Goal: Task Accomplishment & Management: Complete application form

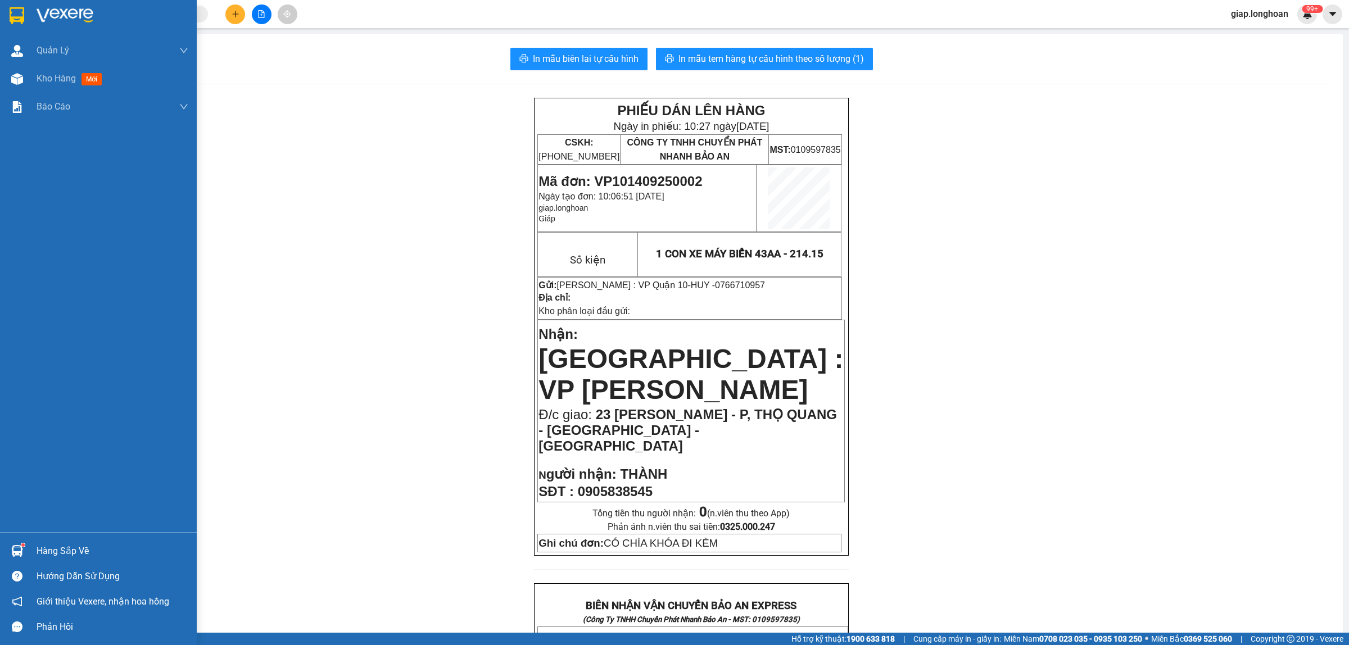
drag, startPoint x: 65, startPoint y: 4, endPoint x: 93, endPoint y: 17, distance: 30.9
click at [64, 4] on div at bounding box center [98, 18] width 197 height 37
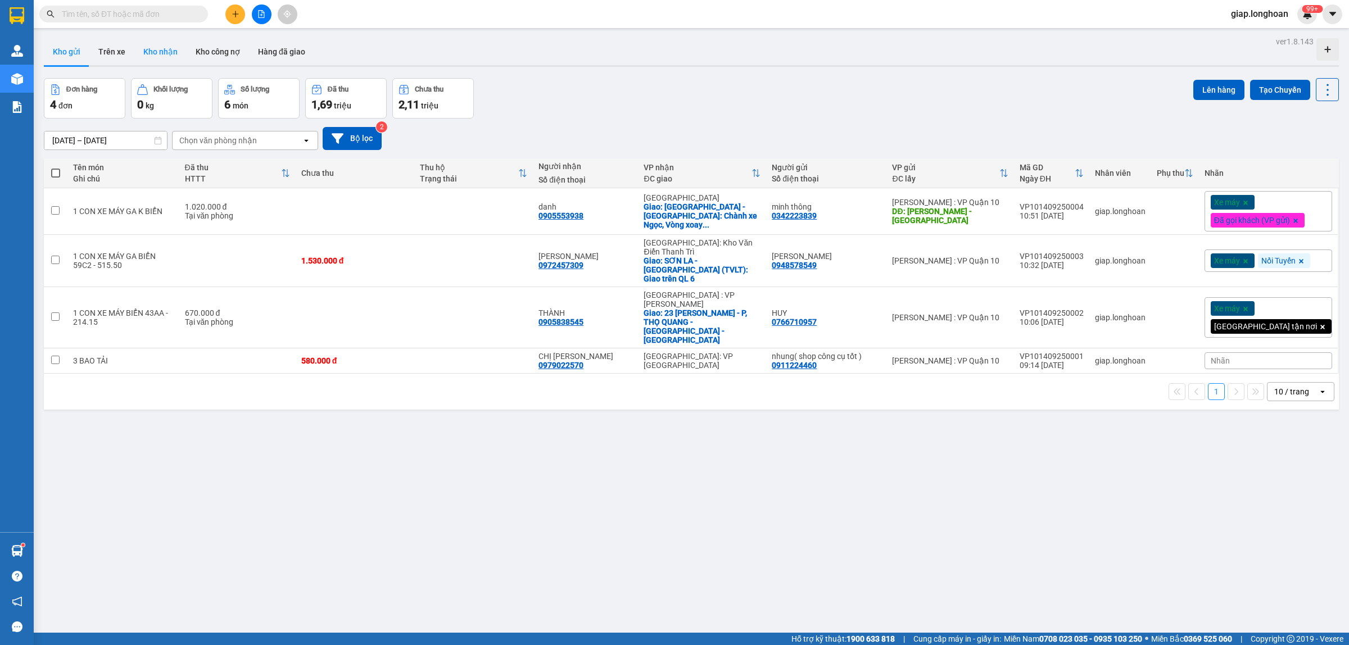
click at [145, 48] on button "Kho nhận" at bounding box center [160, 51] width 52 height 27
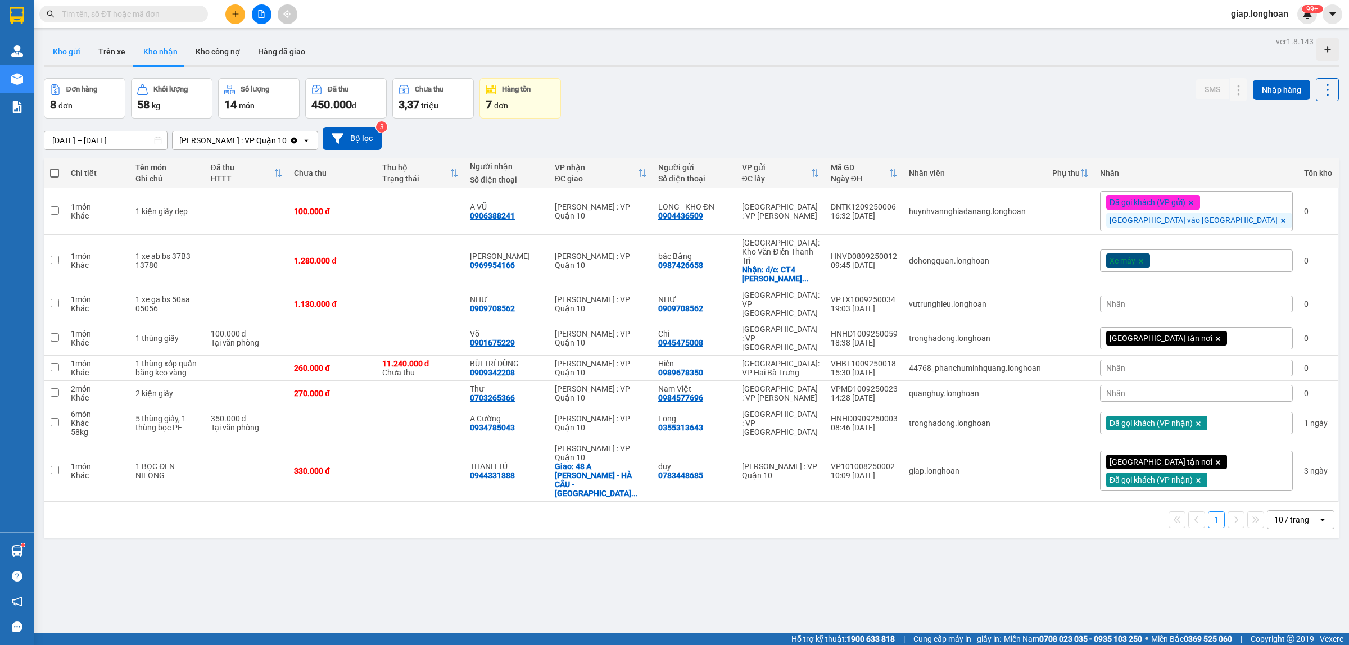
click at [60, 51] on button "Kho gửi" at bounding box center [67, 51] width 46 height 27
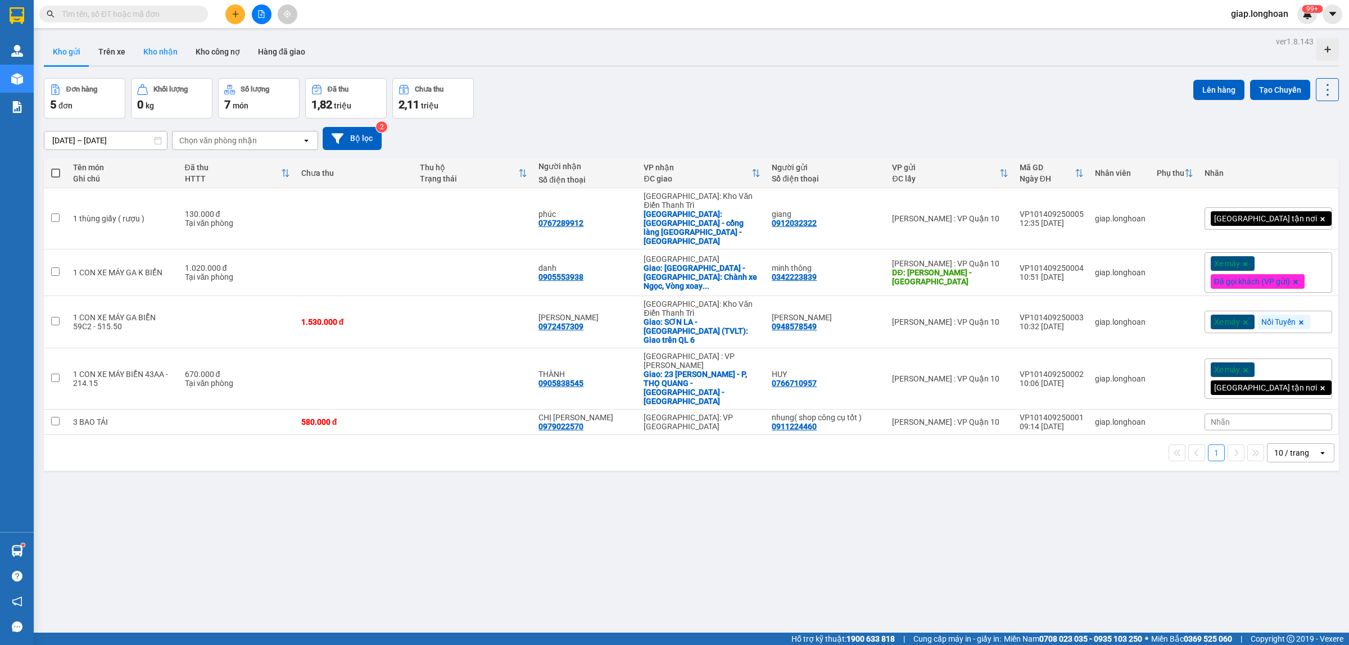
click at [149, 52] on button "Kho nhận" at bounding box center [160, 51] width 52 height 27
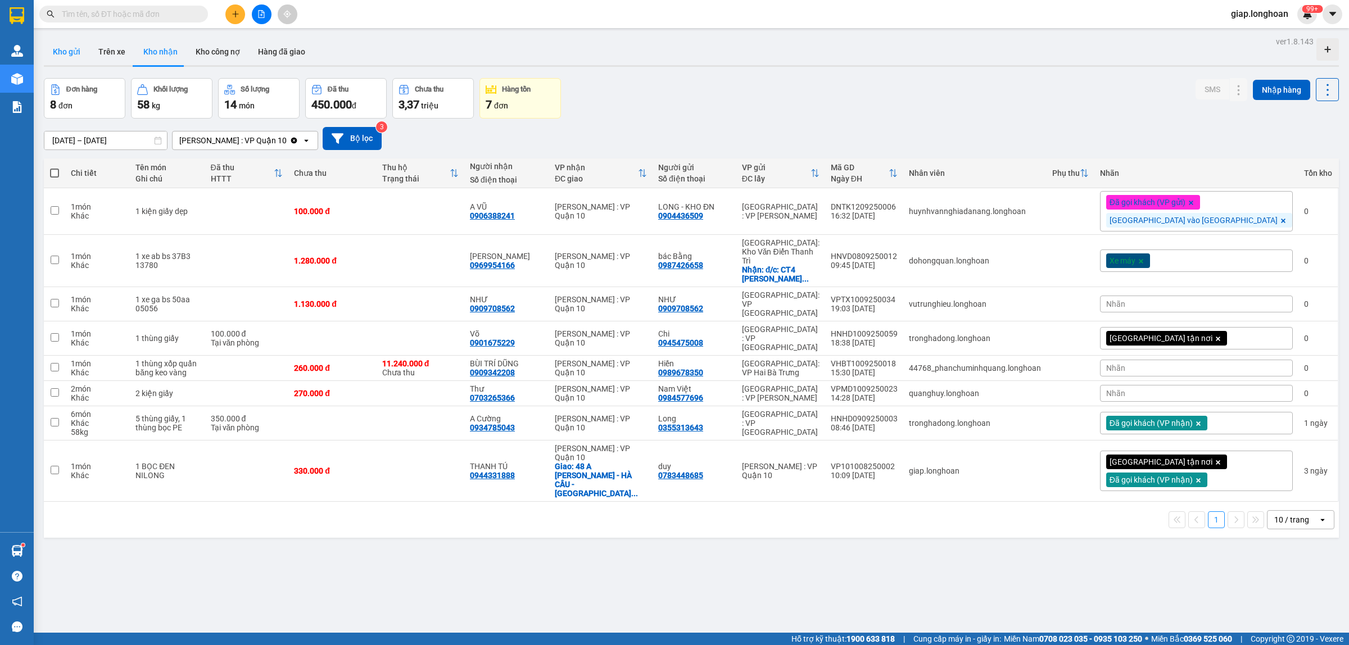
click at [79, 45] on button "Kho gửi" at bounding box center [67, 51] width 46 height 27
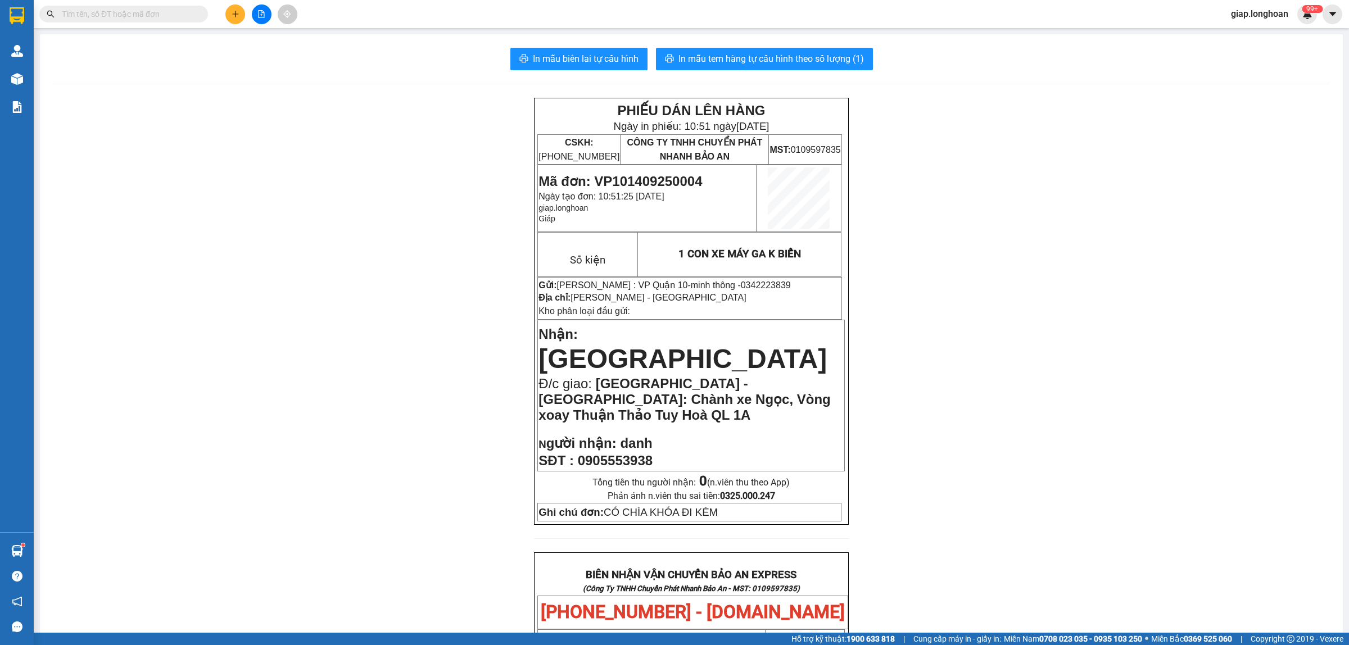
click at [234, 15] on icon "plus" at bounding box center [236, 14] width 8 height 8
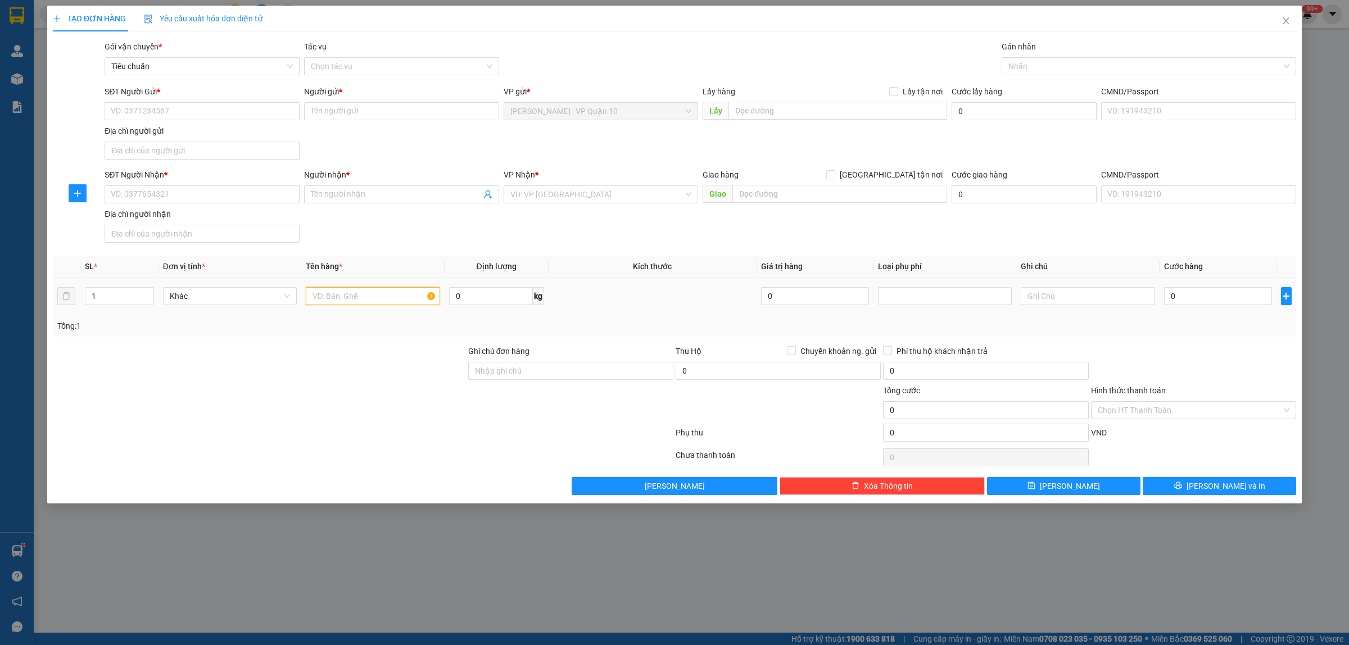
click at [325, 296] on input "text" at bounding box center [373, 296] width 134 height 18
type input "1 thùng giấy ( rượu )"
click at [201, 194] on input "SĐT Người Nhận *" at bounding box center [202, 194] width 195 height 18
type input "0767289912"
click at [350, 194] on input "Người nhận *" at bounding box center [396, 194] width 170 height 12
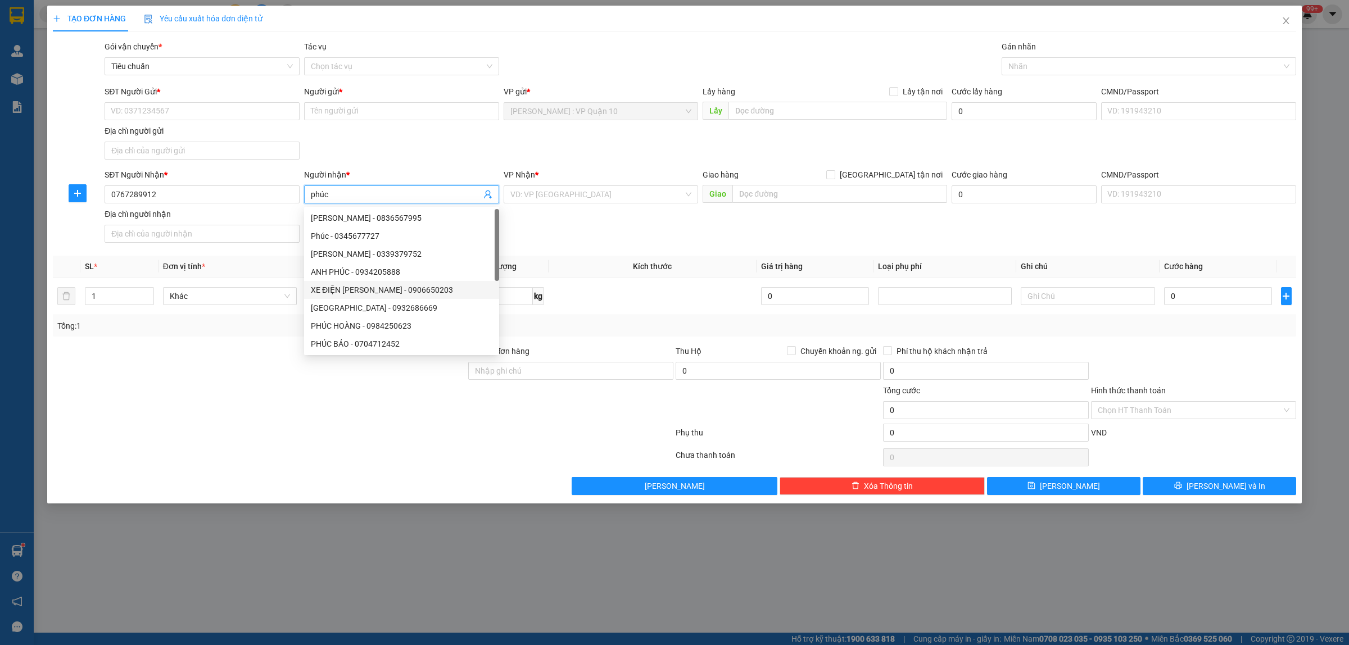
type input "phúc"
click at [450, 420] on div at bounding box center [259, 403] width 415 height 39
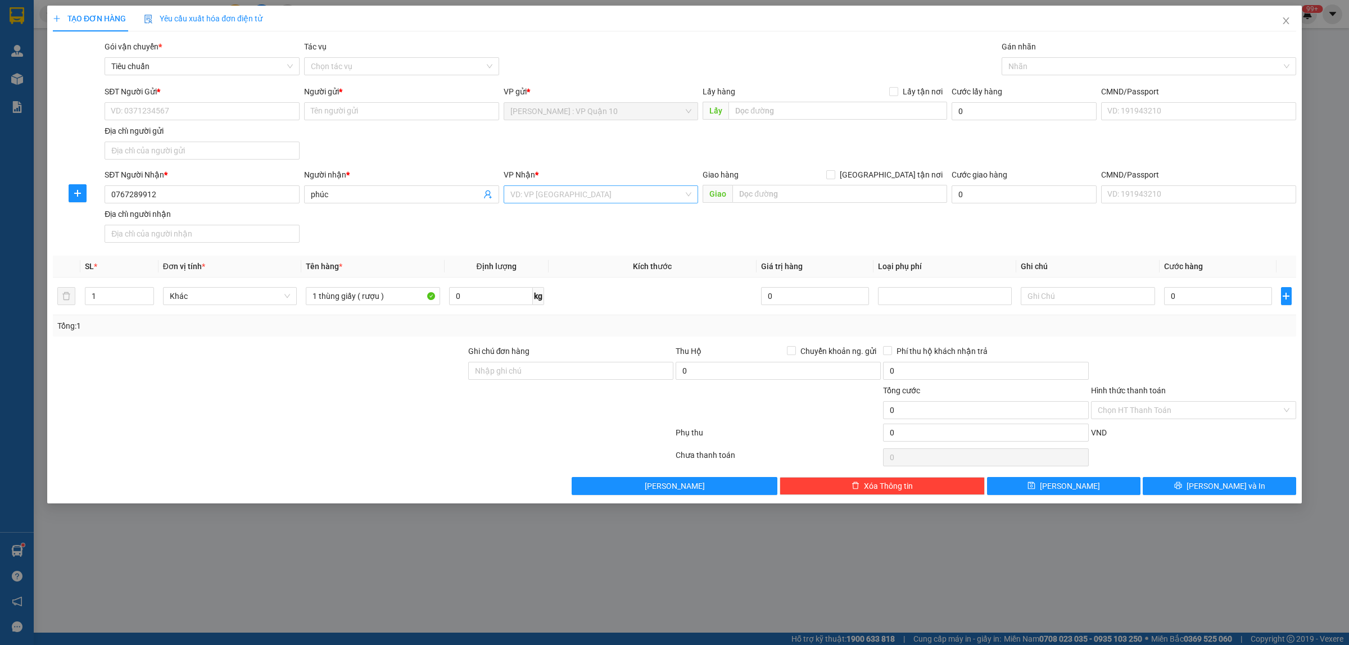
click at [563, 192] on input "search" at bounding box center [597, 194] width 174 height 17
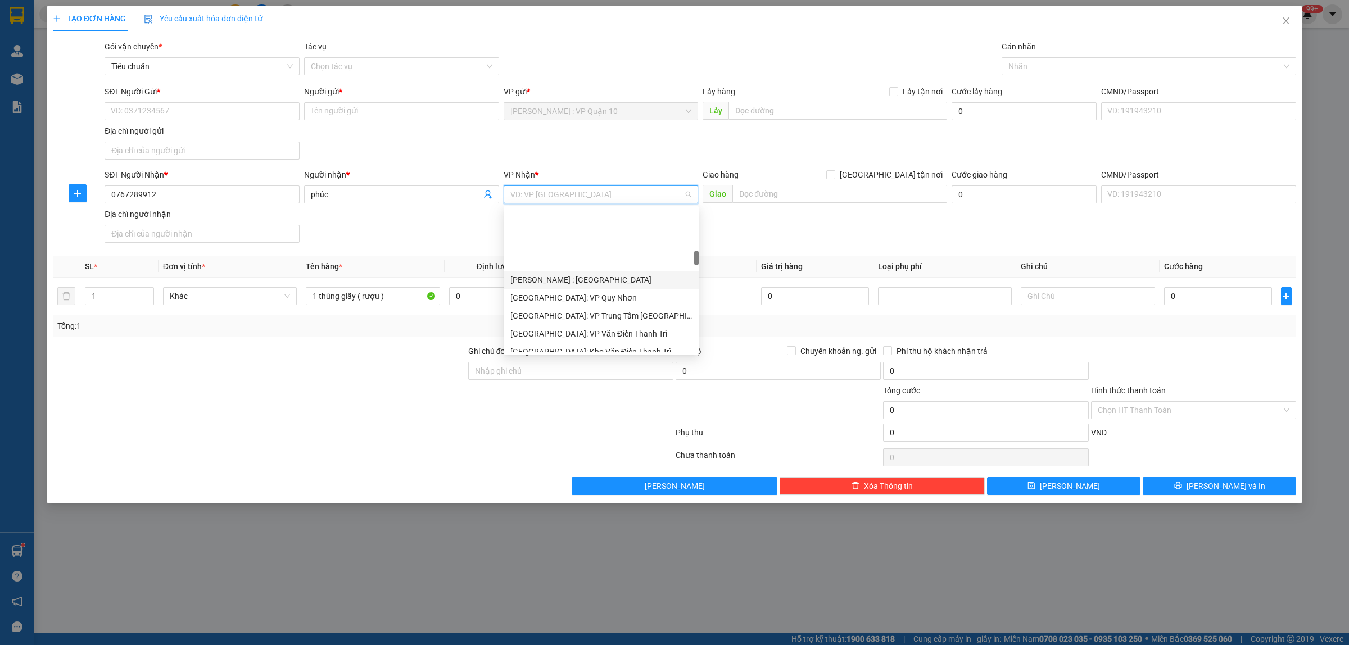
scroll to position [421, 0]
click at [592, 282] on div "[GEOGRAPHIC_DATA]: Kho Văn Điển Thanh Trì" at bounding box center [601, 281] width 182 height 12
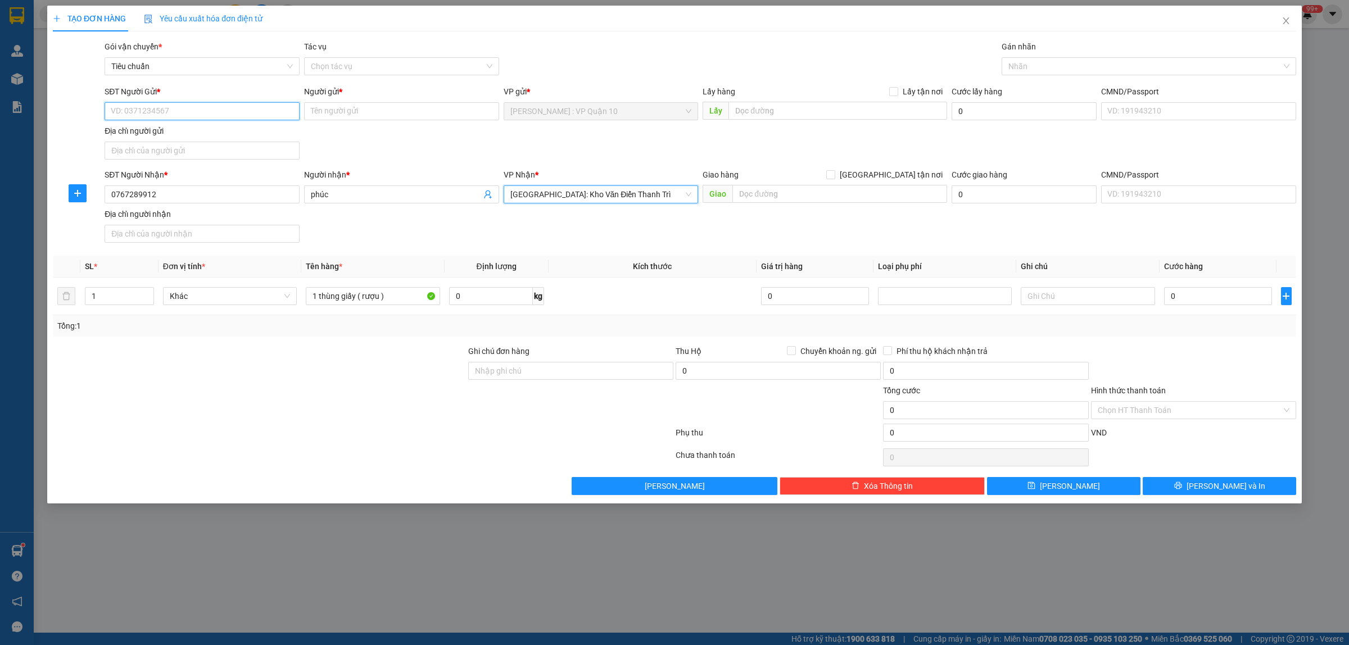
click at [147, 110] on input "SĐT Người Gửi *" at bounding box center [202, 111] width 195 height 18
type input "0912032322"
click at [335, 118] on input "Người gửi *" at bounding box center [401, 111] width 195 height 18
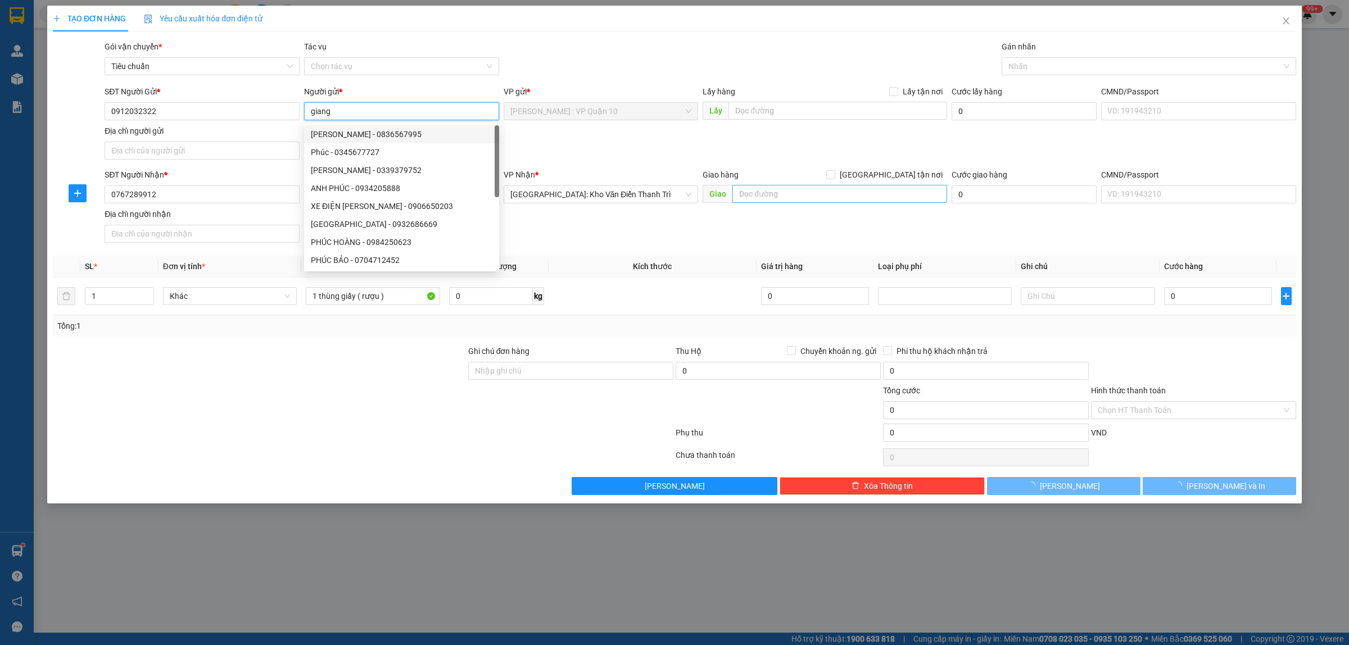
type input "giang"
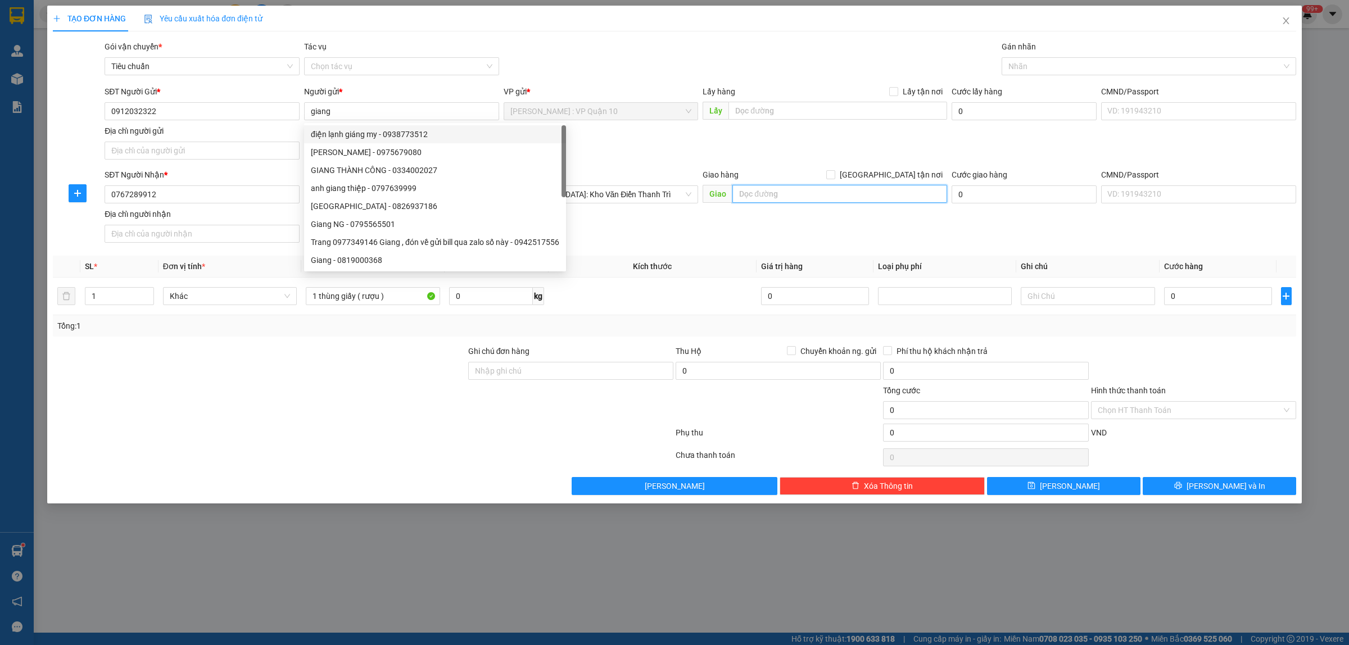
click at [782, 192] on input "text" at bounding box center [839, 194] width 215 height 18
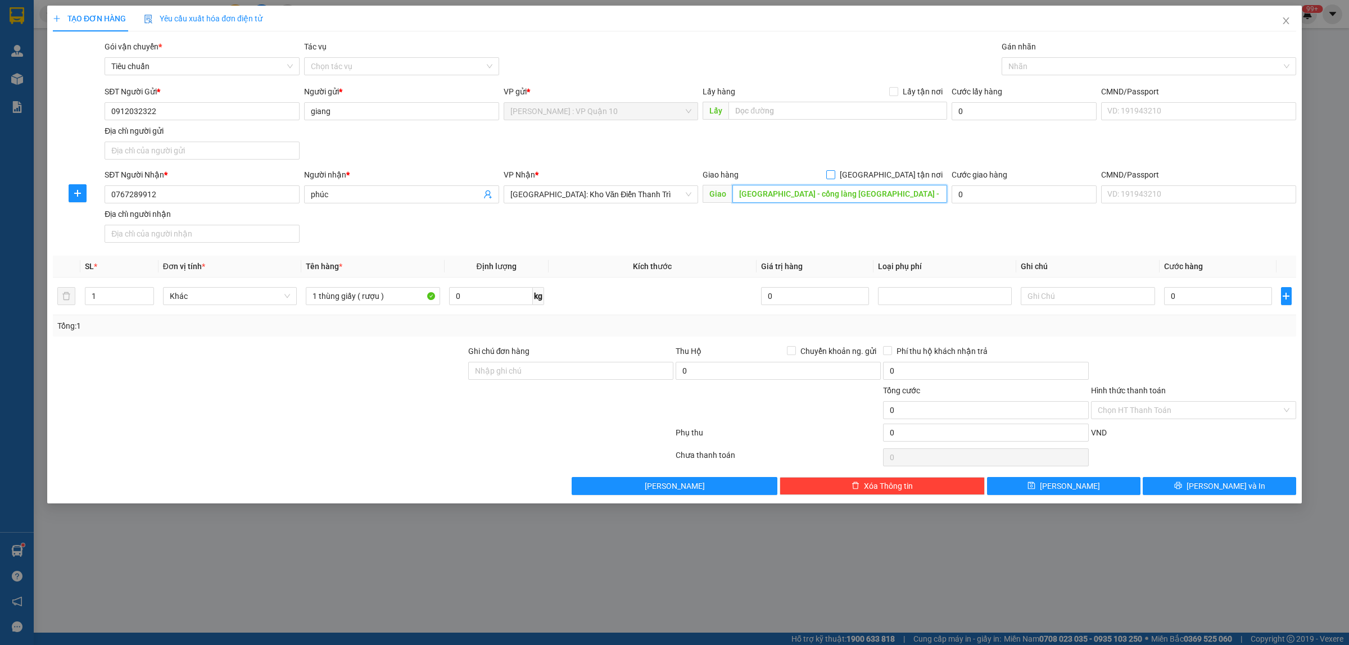
type input "bắc ninh - cổng làng đình cả - duệ tiên du - bắc ninh"
drag, startPoint x: 891, startPoint y: 172, endPoint x: 933, endPoint y: 147, distance: 48.9
click at [834, 172] on input "Giao tận nơi" at bounding box center [830, 174] width 8 height 8
checkbox input "true"
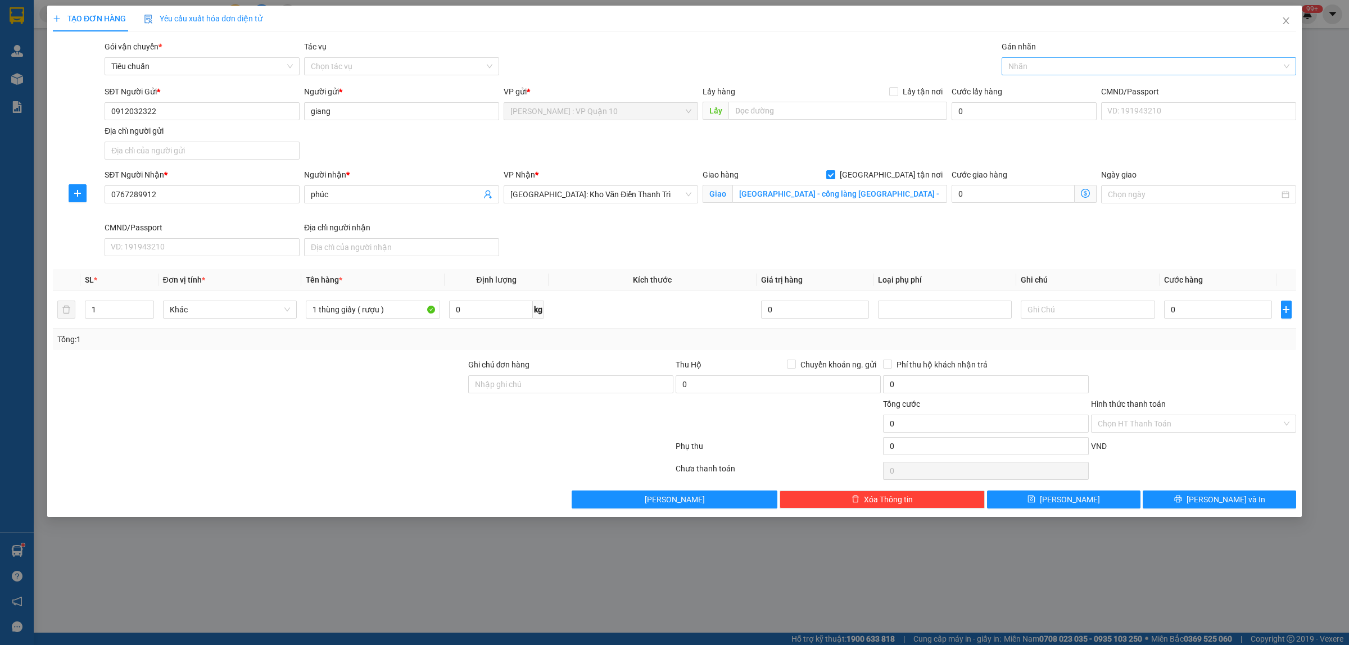
click at [1019, 69] on div at bounding box center [1143, 66] width 278 height 13
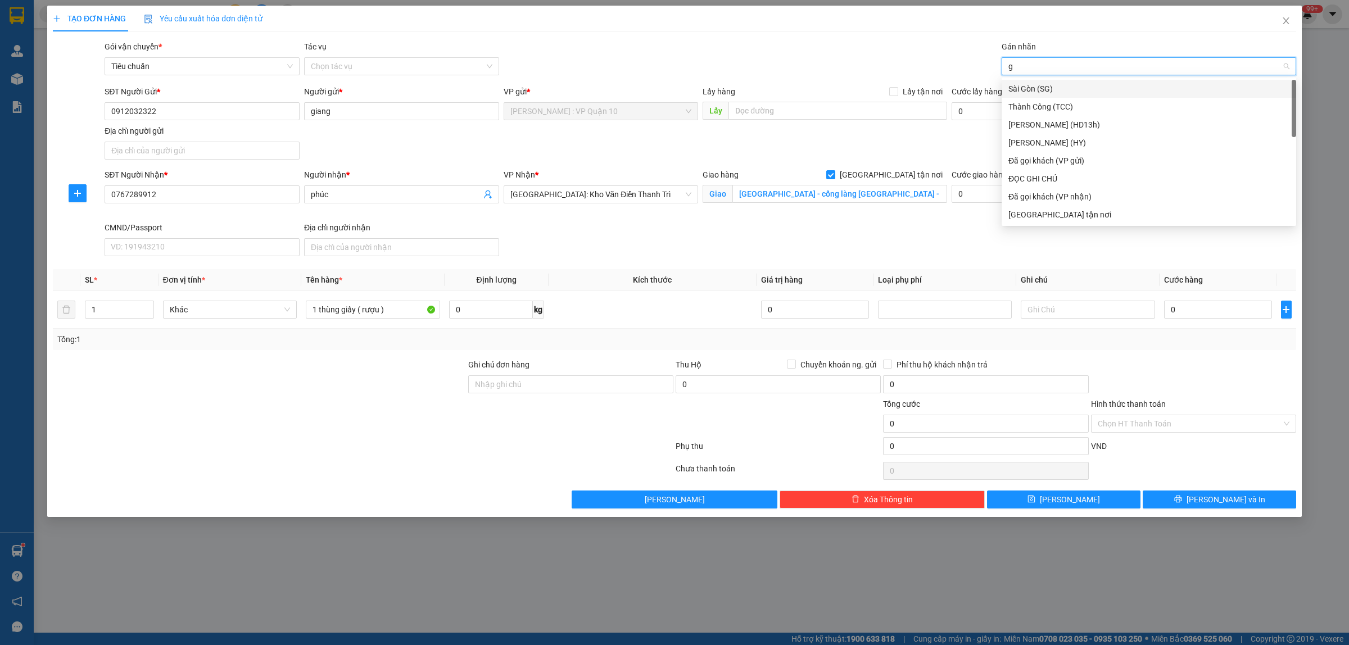
type input "gi"
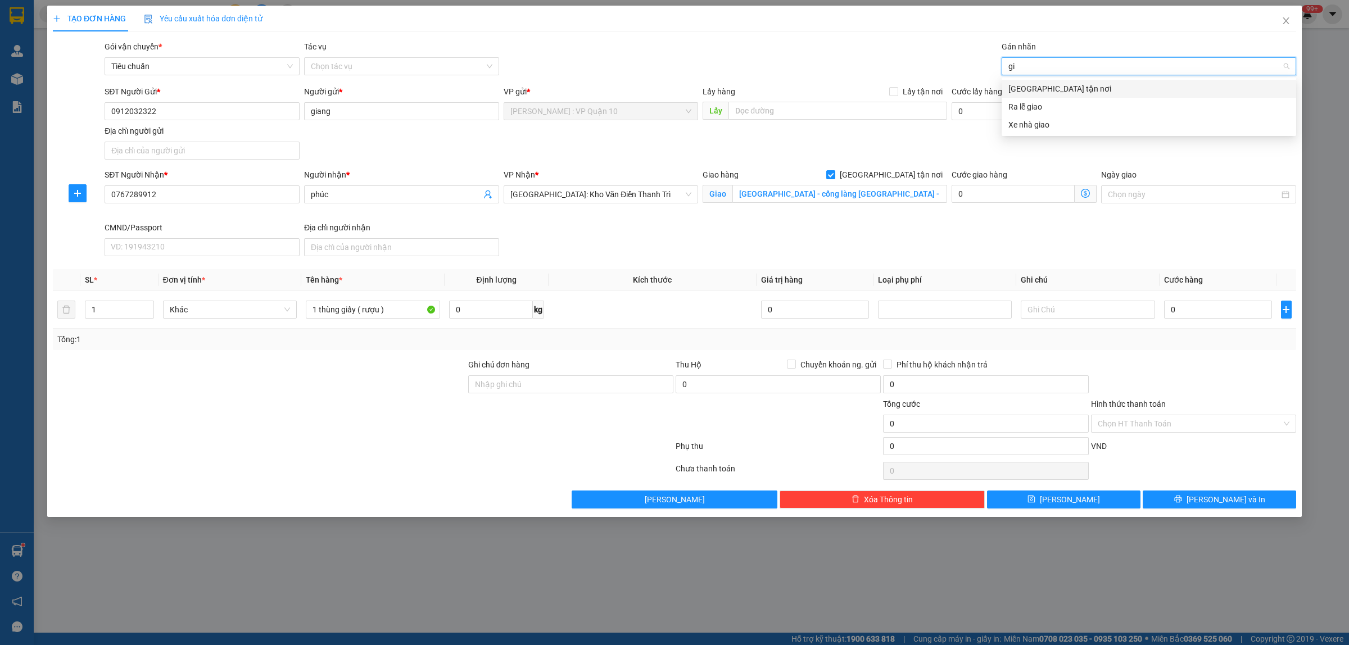
click at [1038, 80] on div "Giao tận nơi" at bounding box center [1148, 89] width 294 height 18
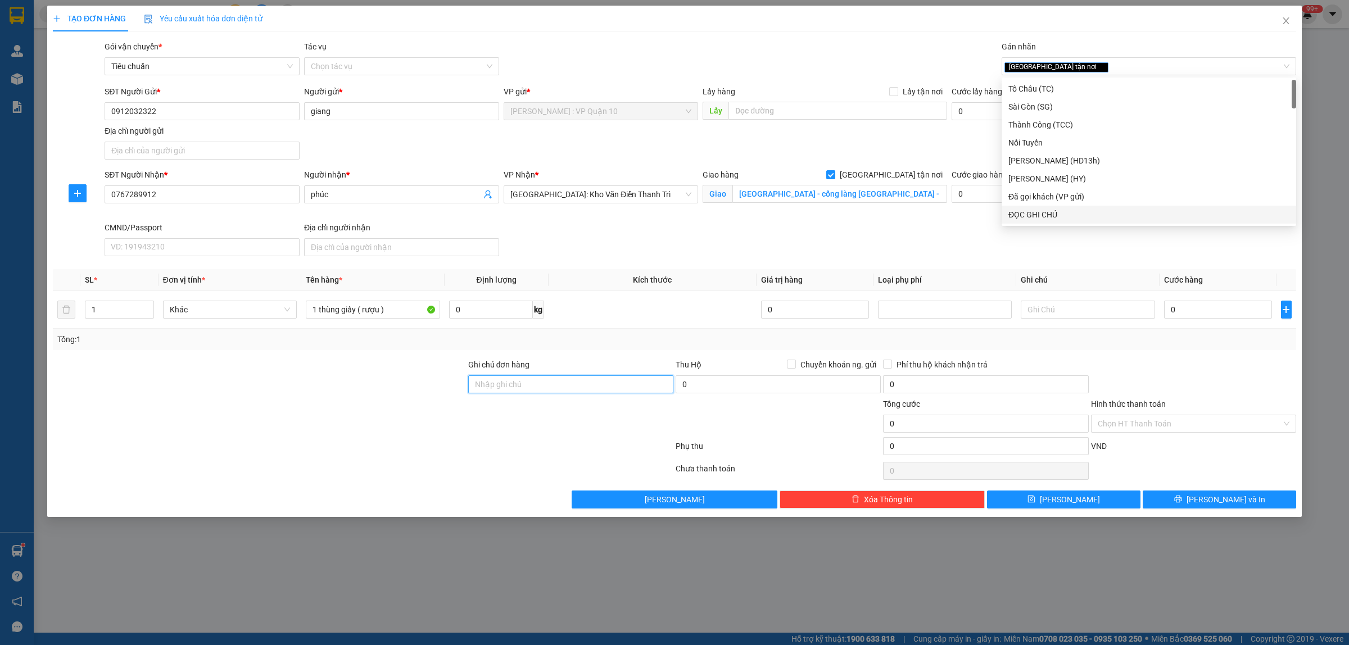
drag, startPoint x: 469, startPoint y: 385, endPoint x: 510, endPoint y: 385, distance: 41.0
click at [477, 385] on input "Ghi chú đơn hàng" at bounding box center [570, 384] width 205 height 18
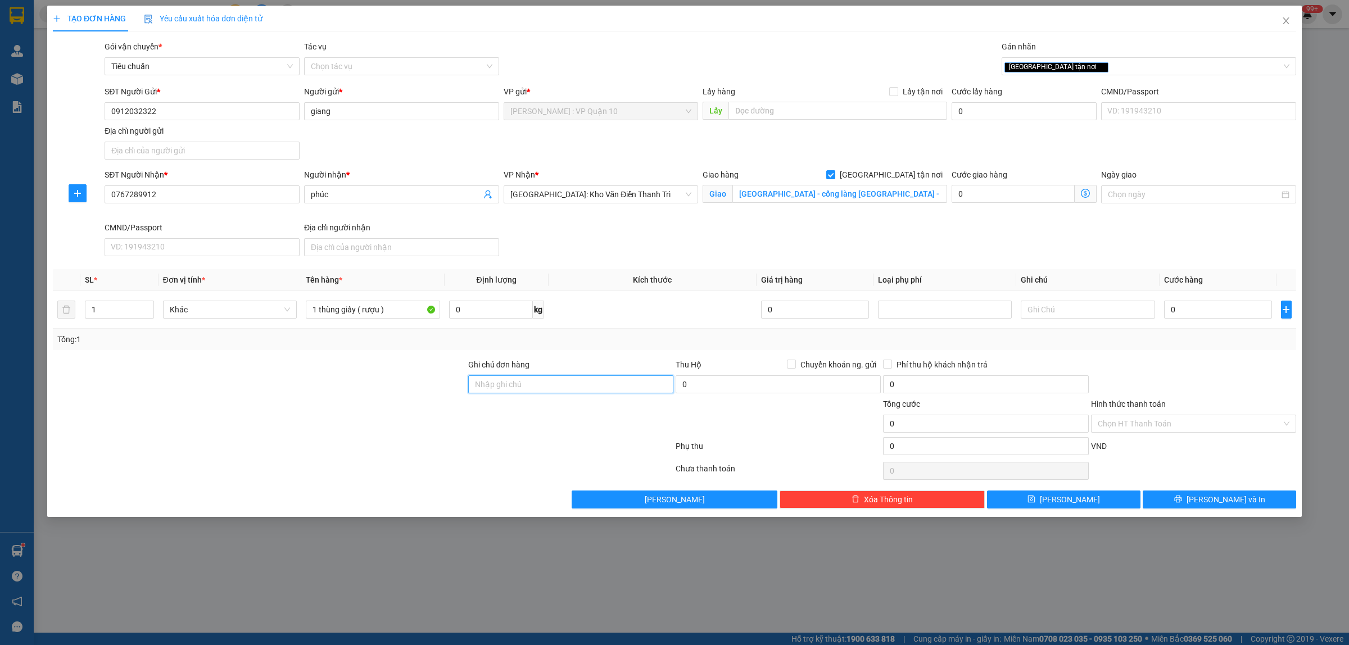
type input "hàng k bao bể vỡ hư hỏng"
click at [577, 473] on div at bounding box center [363, 471] width 623 height 22
click at [1203, 316] on input "0" at bounding box center [1218, 310] width 108 height 18
type input "10"
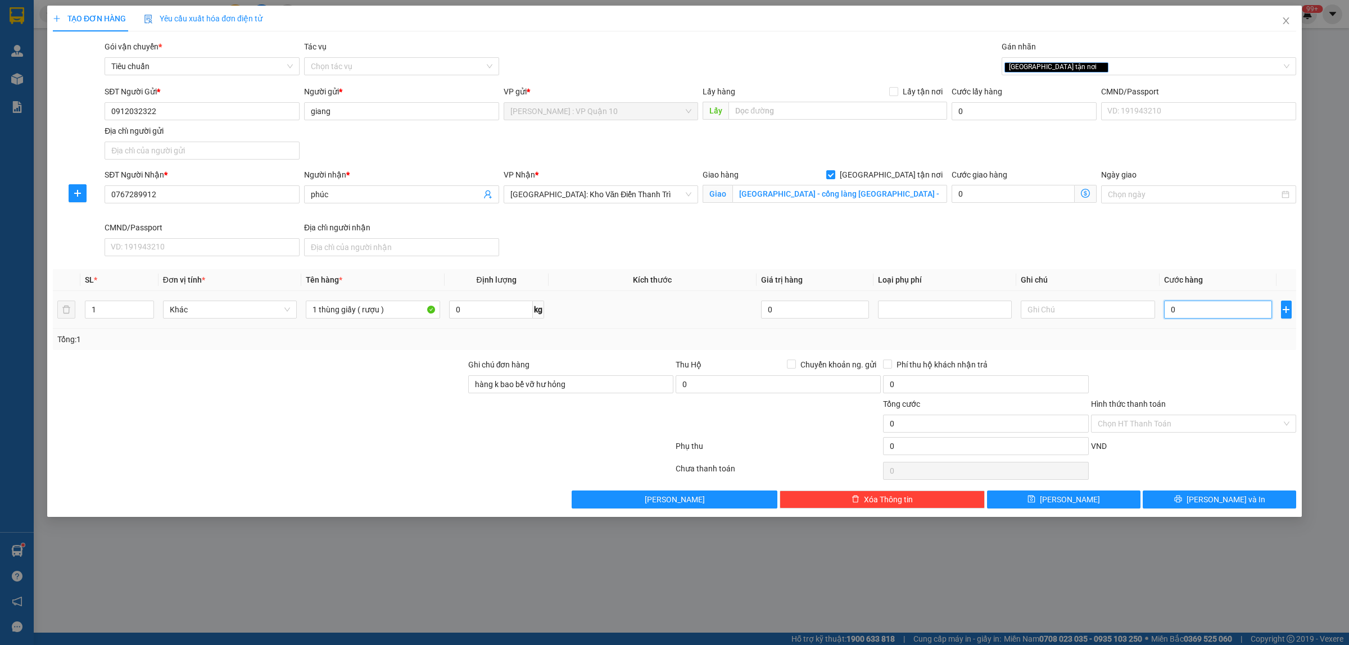
type input "10"
type input "130"
type input "1.300"
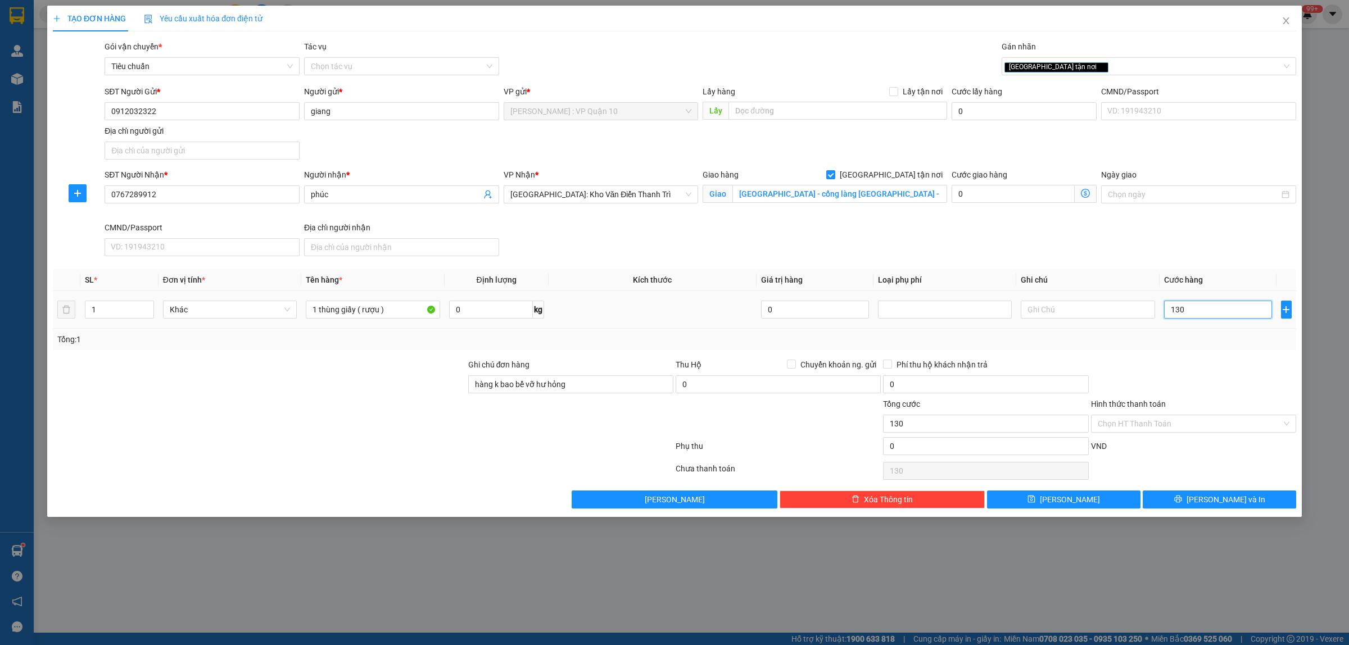
type input "1.300"
type input "13.000"
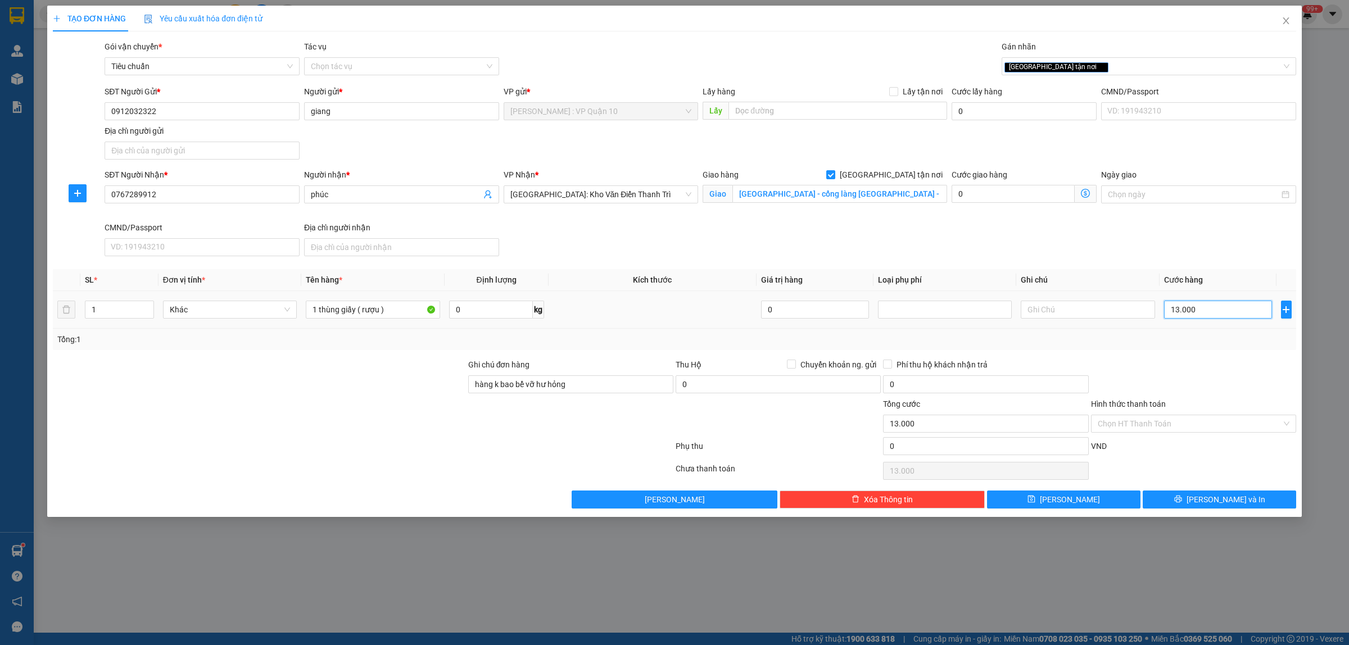
type input "130.000"
click at [1181, 454] on div "VND" at bounding box center [1193, 450] width 207 height 20
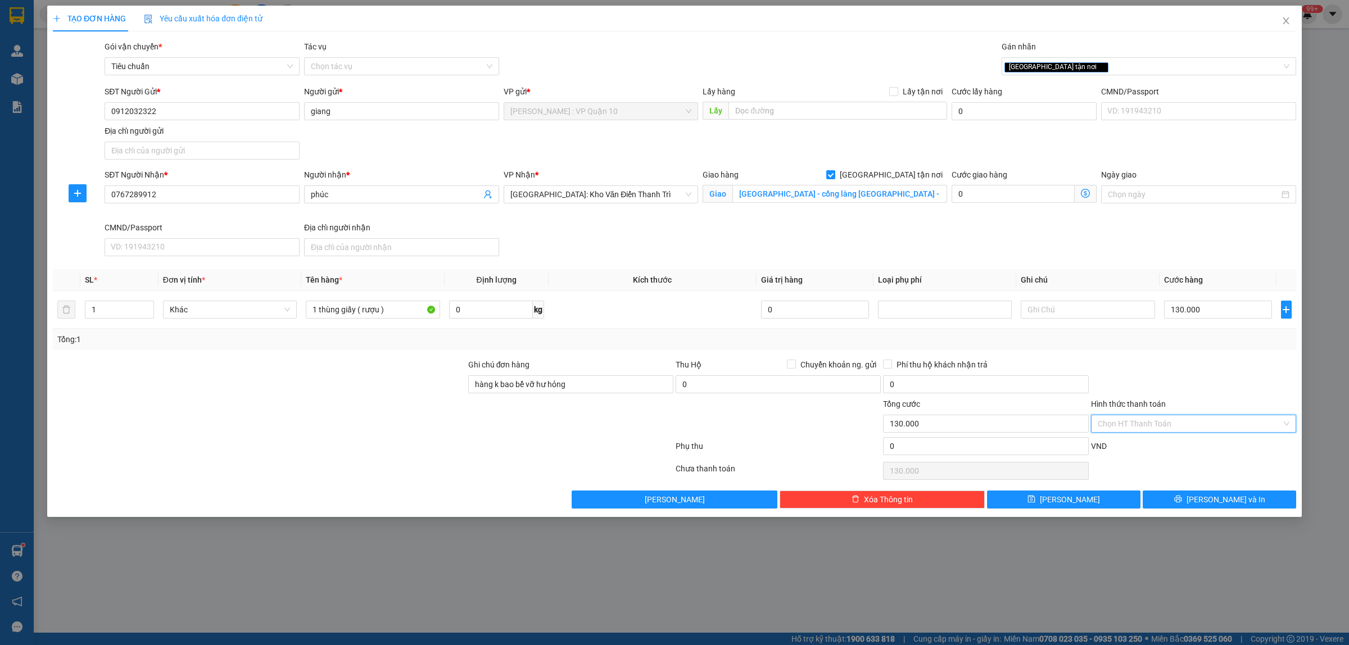
click at [1152, 422] on input "Hình thức thanh toán" at bounding box center [1190, 423] width 184 height 17
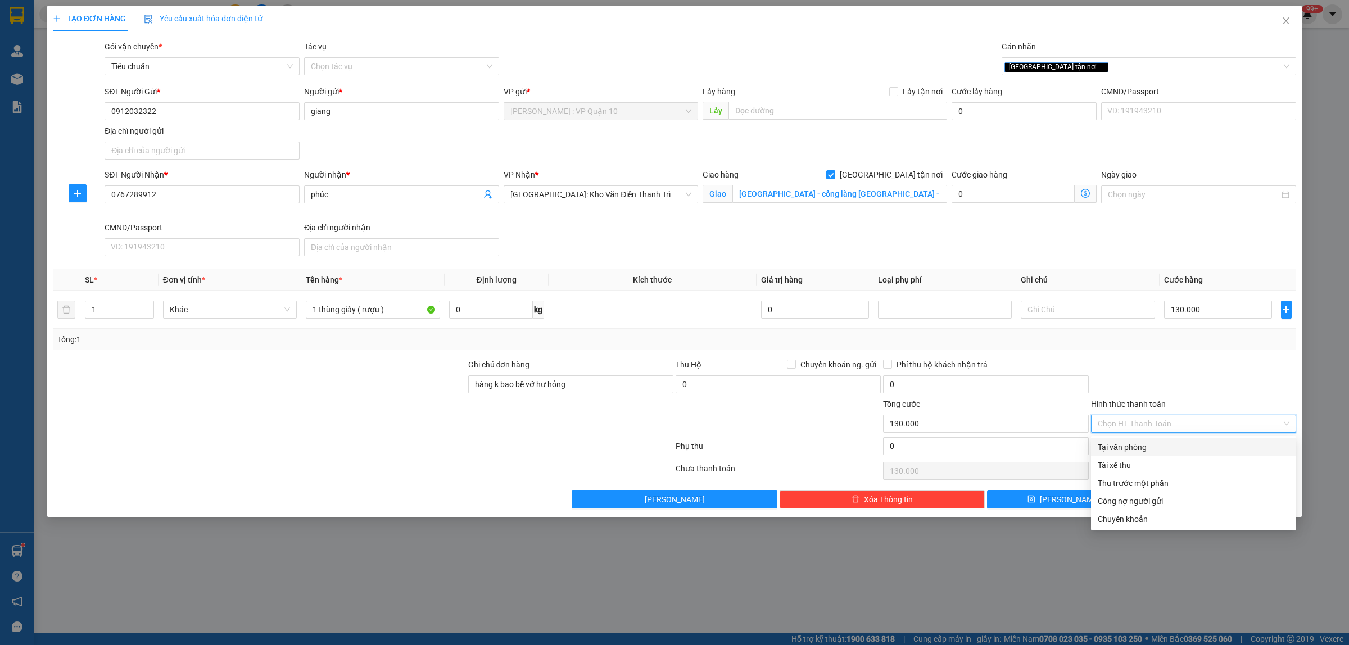
click at [1145, 451] on div "Tại văn phòng" at bounding box center [1194, 447] width 192 height 12
type input "0"
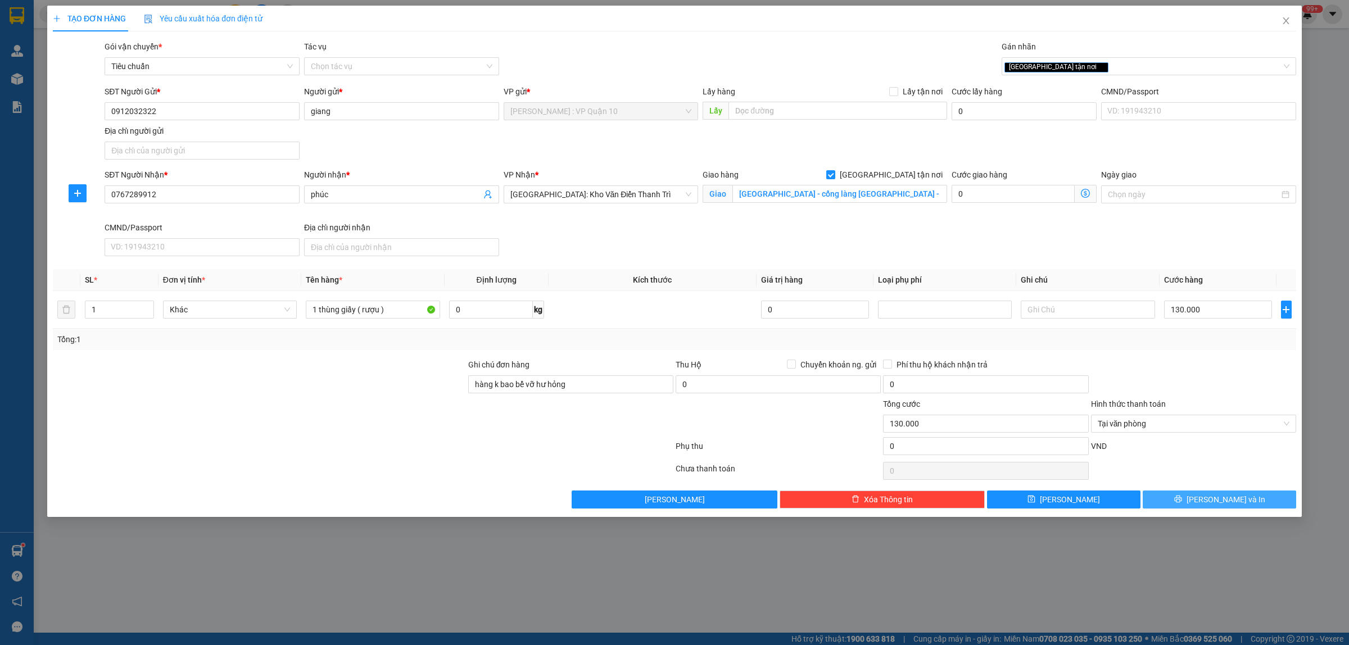
click at [1182, 503] on icon "printer" at bounding box center [1178, 499] width 8 height 8
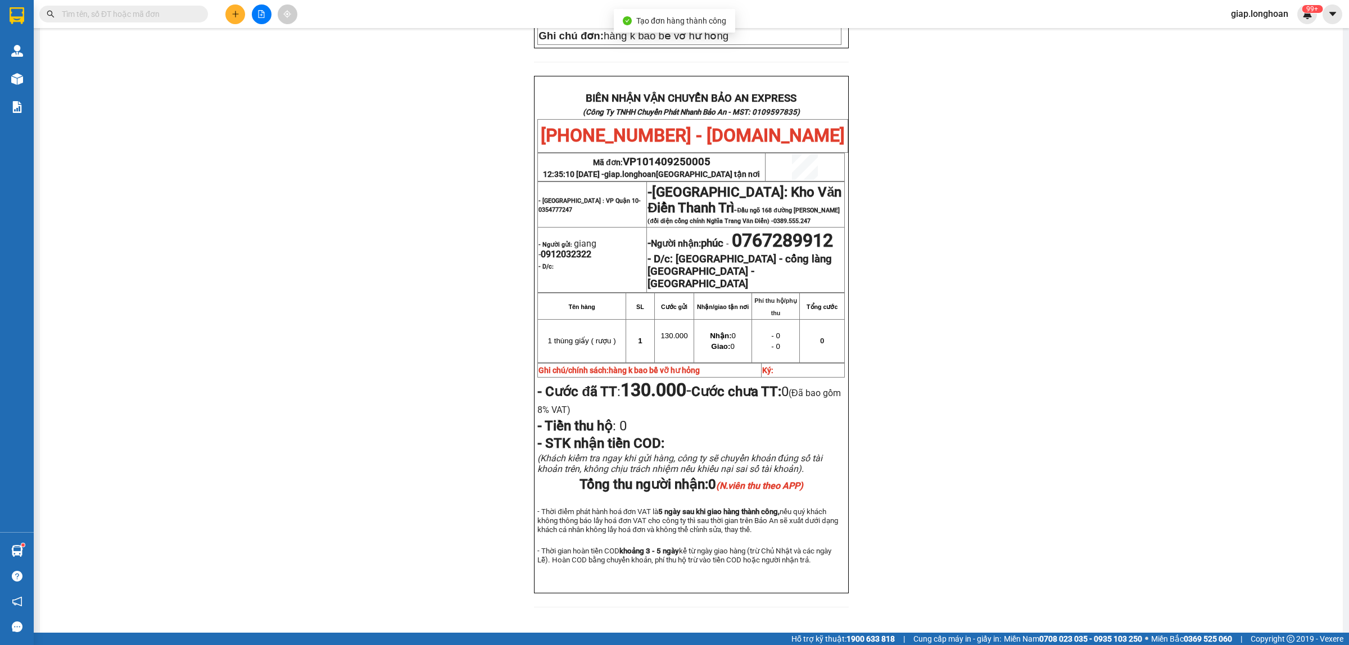
scroll to position [534, 0]
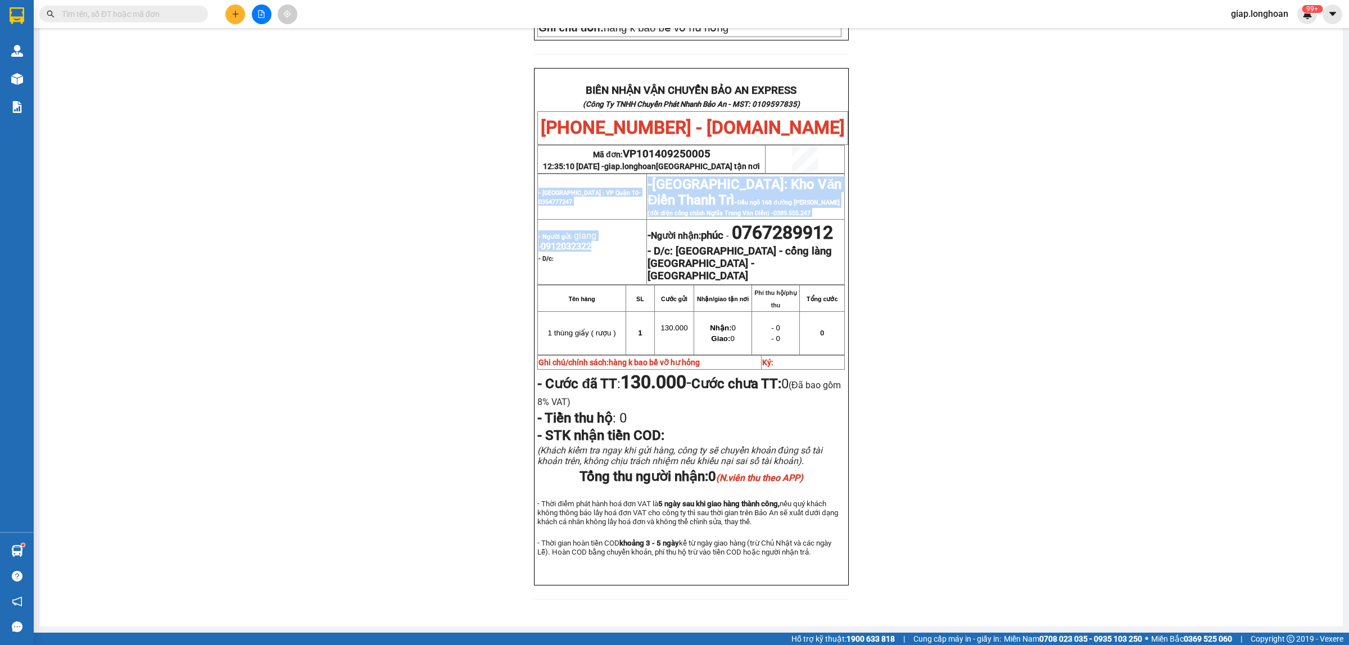
drag, startPoint x: 587, startPoint y: 214, endPoint x: 535, endPoint y: 215, distance: 52.3
click at [534, 216] on div "BIÊN NHẬN VẬN CHUYỂN BẢO AN EXPRESS (Công Ty TNHH Chuyển Phát Nhanh Bảo An - MS…" at bounding box center [691, 327] width 314 height 518
click at [518, 220] on div "PHIẾU DÁN LÊN HÀNG Ngày in phiếu: 12:35 ngày 14-09-2025 CSKH: 1900.06.88.33 CÔN…" at bounding box center [691, 90] width 1276 height 1046
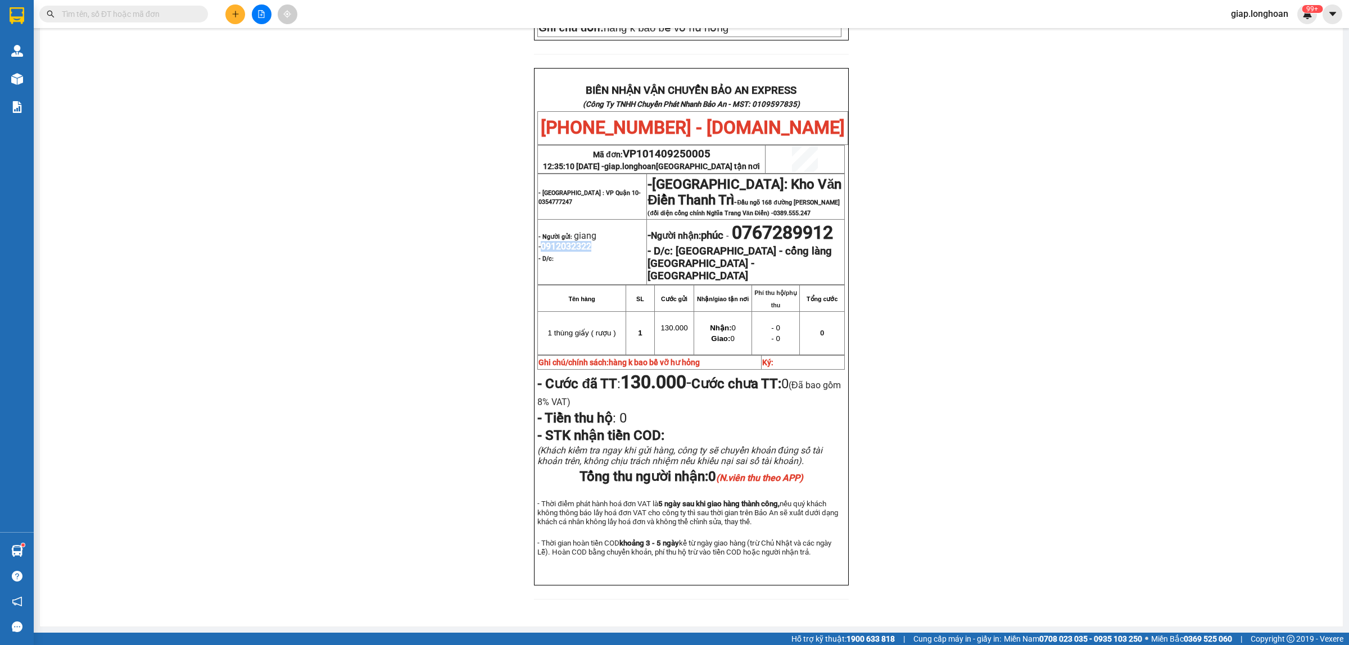
drag, startPoint x: 586, startPoint y: 214, endPoint x: 533, endPoint y: 217, distance: 53.5
click at [538, 230] on p "- Người gửi: giang - 0912032322" at bounding box center [591, 240] width 107 height 21
copy span "0912032322"
click at [1001, 330] on div "PHIẾU DÁN LÊN HÀNG Ngày in phiếu: 12:35 ngày 14-09-2025 CSKH: 1900.06.88.33 CÔN…" at bounding box center [691, 90] width 1276 height 1046
click at [354, 281] on div "PHIẾU DÁN LÊN HÀNG Ngày in phiếu: 12:35 ngày 14-09-2025 CSKH: 1900.06.88.33 CÔN…" at bounding box center [691, 90] width 1276 height 1046
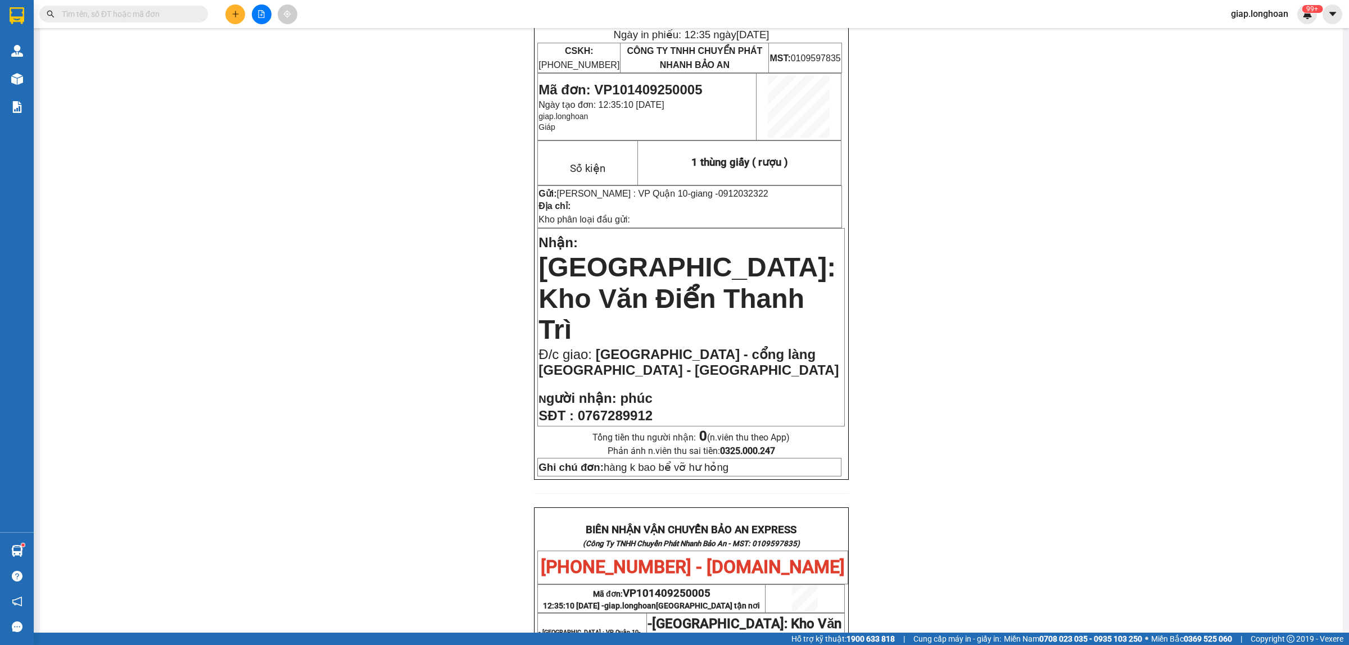
scroll to position [0, 0]
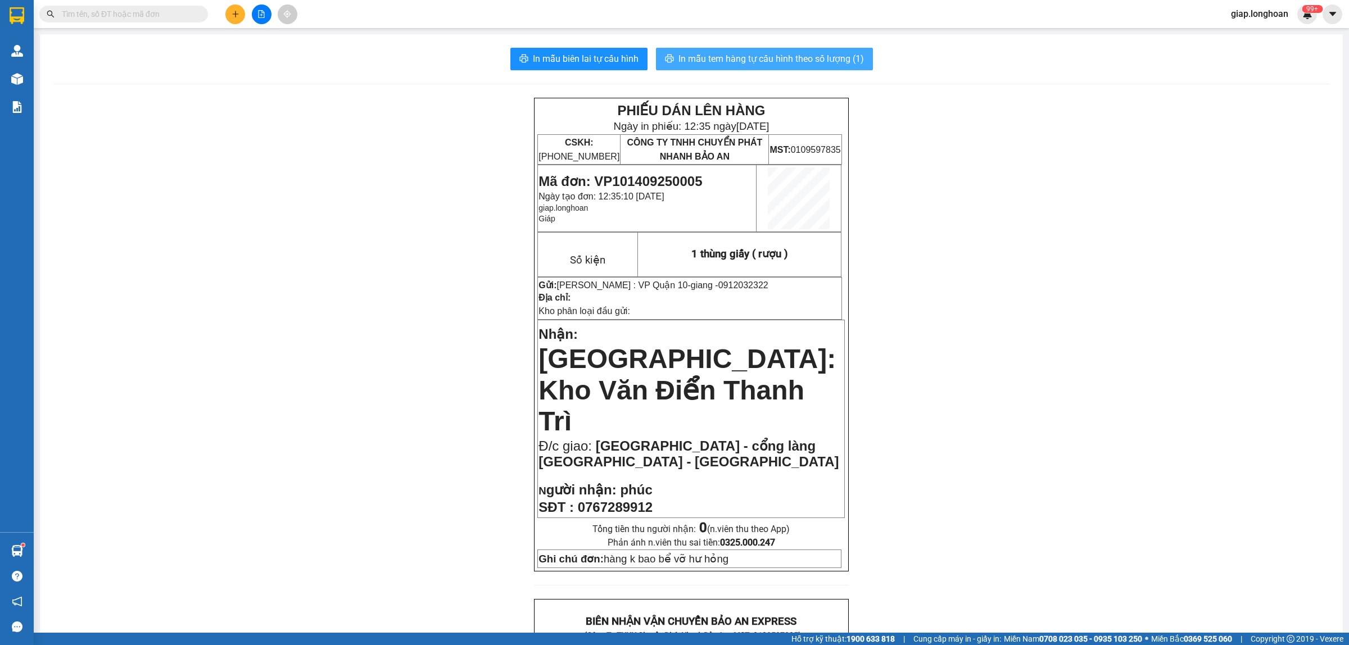
click at [760, 62] on span "In mẫu tem hàng tự cấu hình theo số lượng (1)" at bounding box center [770, 59] width 185 height 14
drag, startPoint x: 1086, startPoint y: 309, endPoint x: 1081, endPoint y: 295, distance: 15.1
click at [1085, 305] on div "PHIẾU DÁN LÊN HÀNG Ngày in phiếu: 12:36 ngày 14-09-2025 CSKH: 1900.06.88.33 CÔN…" at bounding box center [691, 621] width 1276 height 1046
click at [236, 17] on icon "plus" at bounding box center [236, 14] width 8 height 8
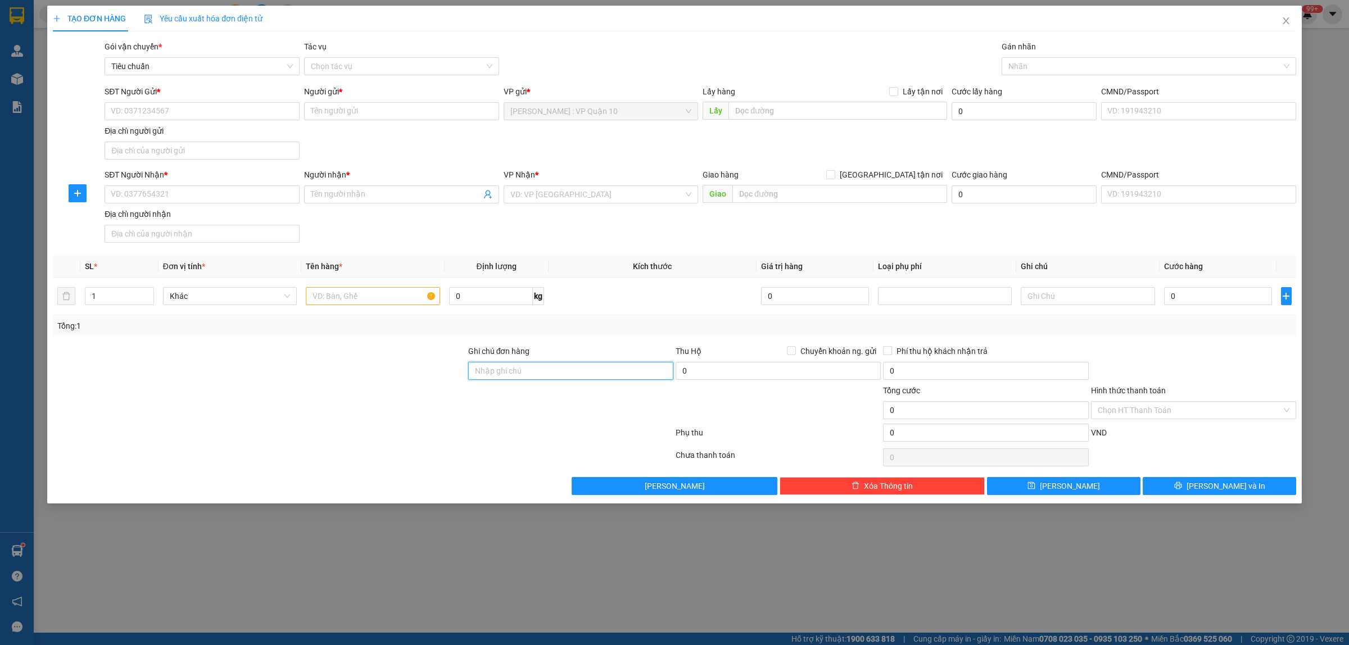
drag, startPoint x: 509, startPoint y: 370, endPoint x: 510, endPoint y: 378, distance: 7.9
click at [509, 370] on input "Ghi chú đơn hàng" at bounding box center [570, 371] width 205 height 18
type input "hàng k bao bể vỡ hư hỏng"
click at [562, 202] on input "search" at bounding box center [597, 194] width 174 height 17
type input "thanh hoa"
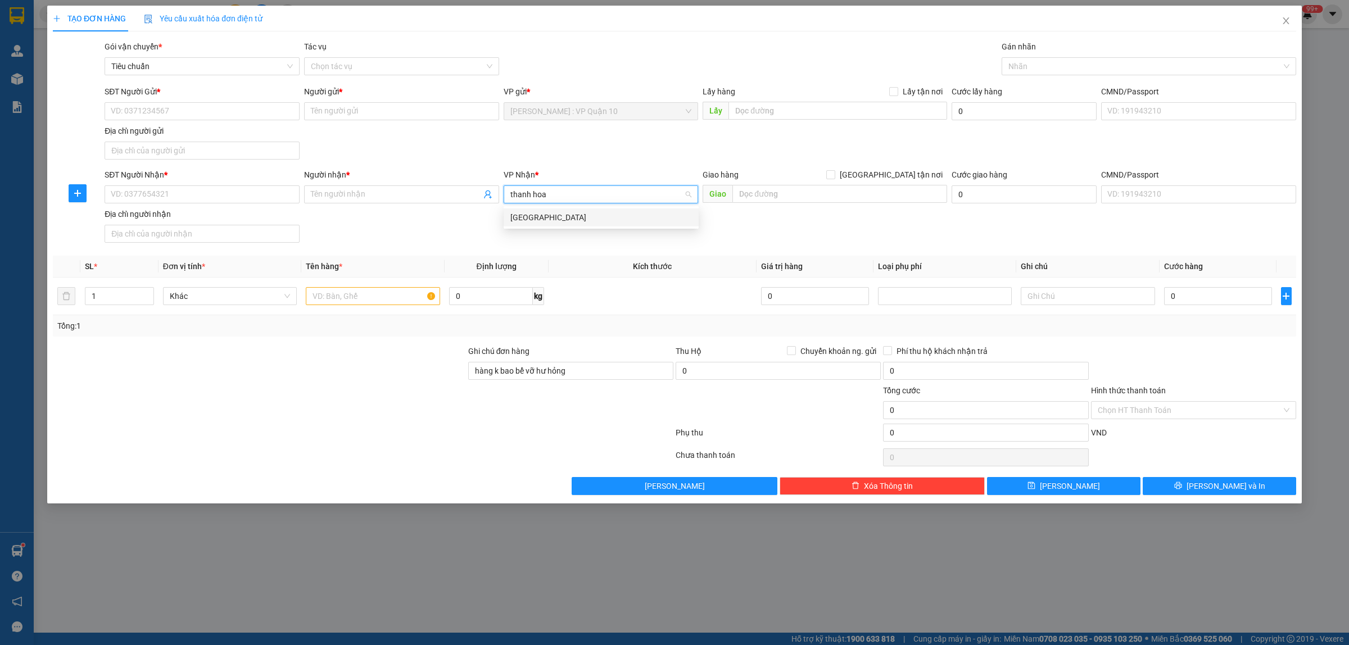
drag, startPoint x: 533, startPoint y: 216, endPoint x: 352, endPoint y: 212, distance: 181.0
click at [532, 215] on div "Thanh Hóa" at bounding box center [601, 217] width 182 height 12
click at [334, 299] on input "text" at bounding box center [373, 296] width 134 height 18
type input "1 kiện máy nhỏ bọc bìa"
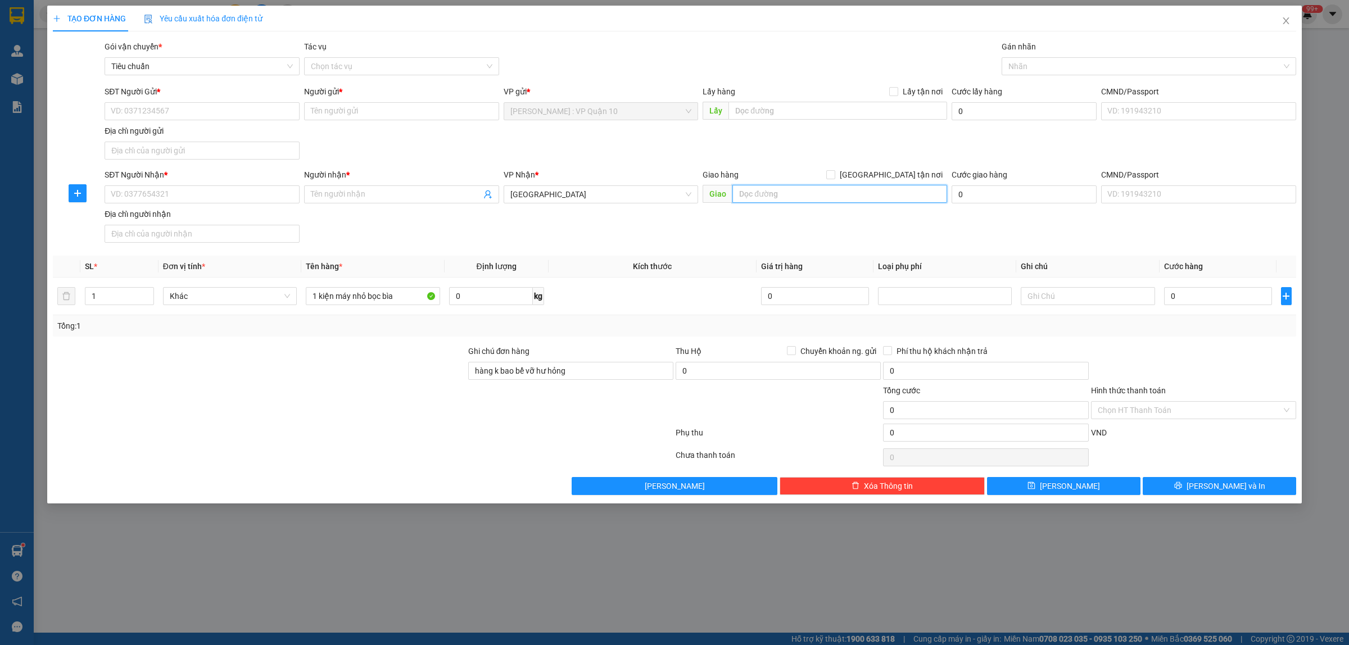
click at [758, 189] on input "text" at bounding box center [839, 194] width 215 height 18
paste input "TP Thanh Hóa: Đường tránh TP Thanh Hóa"
click at [1035, 62] on div at bounding box center [1143, 66] width 278 height 13
type input "TP Thanh Hóa: Đường tránh TP Thanh Hóa"
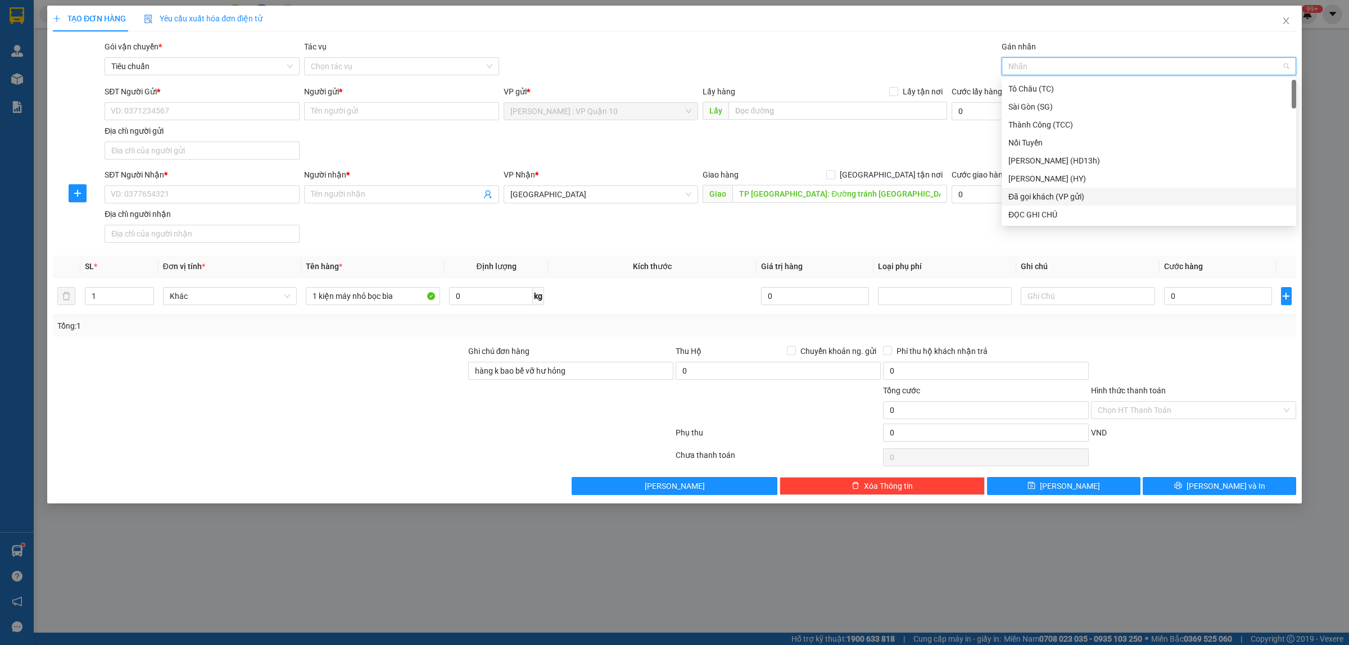
click at [1069, 192] on div "Đã gọi khách (VP gửi)" at bounding box center [1148, 197] width 281 height 12
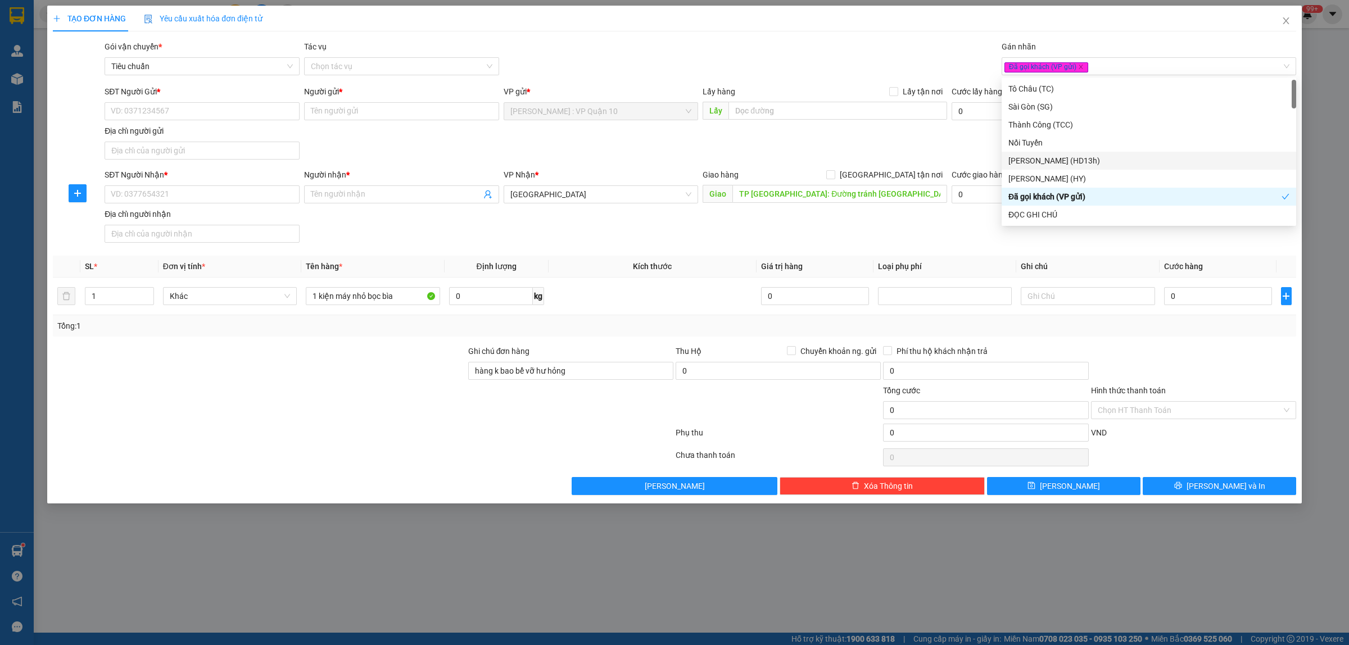
drag, startPoint x: 756, startPoint y: 37, endPoint x: 641, endPoint y: 81, distance: 123.5
click at [751, 37] on div "TẠO ĐƠN HÀNG Yêu cầu xuất hóa đơn điện tử Transit Pickup Surcharge Ids Transit …" at bounding box center [674, 251] width 1243 height 490
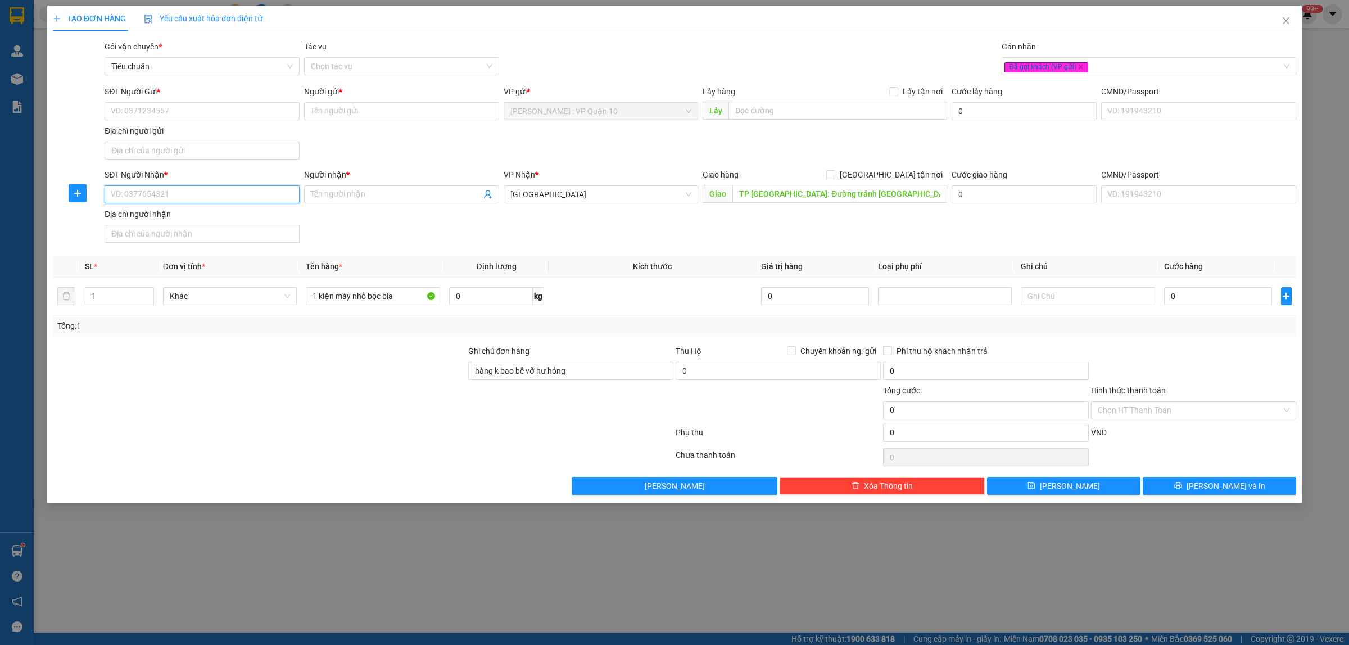
click at [164, 197] on input "SĐT Người Nhận *" at bounding box center [202, 194] width 195 height 18
type input "0981192886"
click at [346, 192] on input "Người nhận *" at bounding box center [396, 194] width 170 height 12
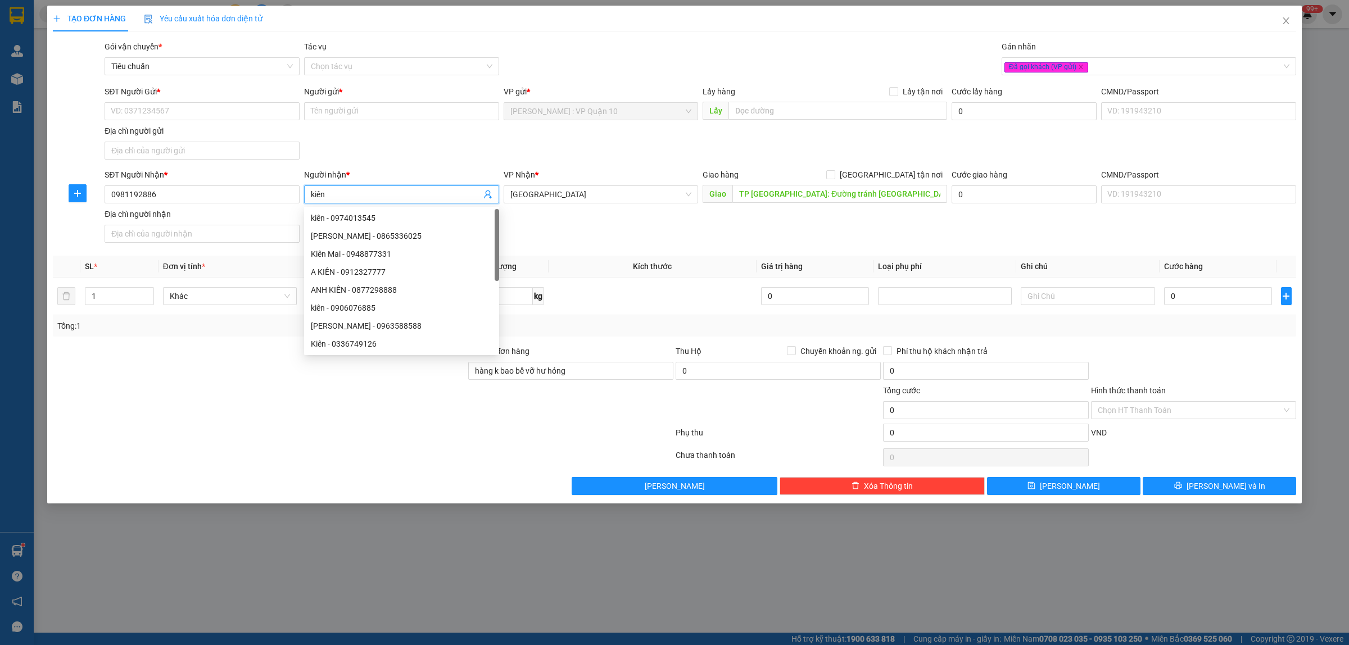
type input "kiên"
click at [193, 100] on div "SĐT Người Gửi *" at bounding box center [202, 93] width 195 height 17
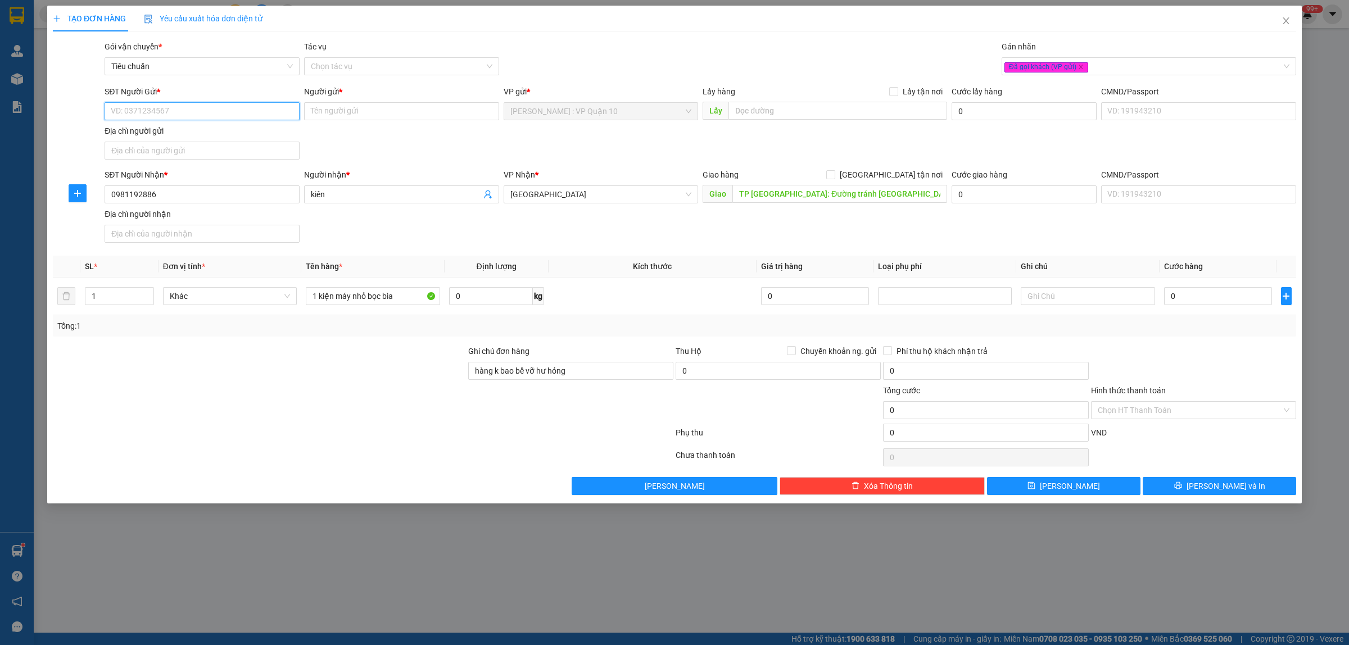
click at [204, 114] on input "SĐT Người Gửi *" at bounding box center [202, 111] width 195 height 18
type input "0876787117"
click at [334, 104] on input "Người gửi *" at bounding box center [401, 111] width 195 height 18
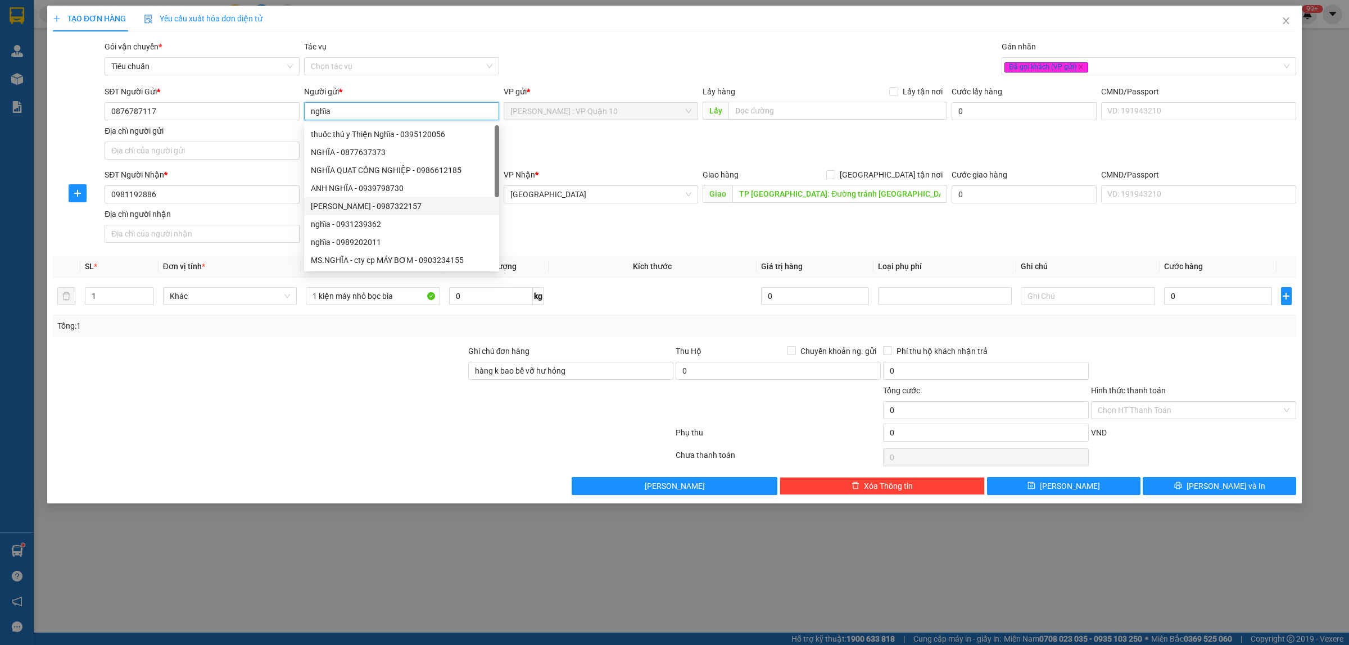
type input "nghĩa"
click at [426, 463] on div at bounding box center [363, 457] width 623 height 22
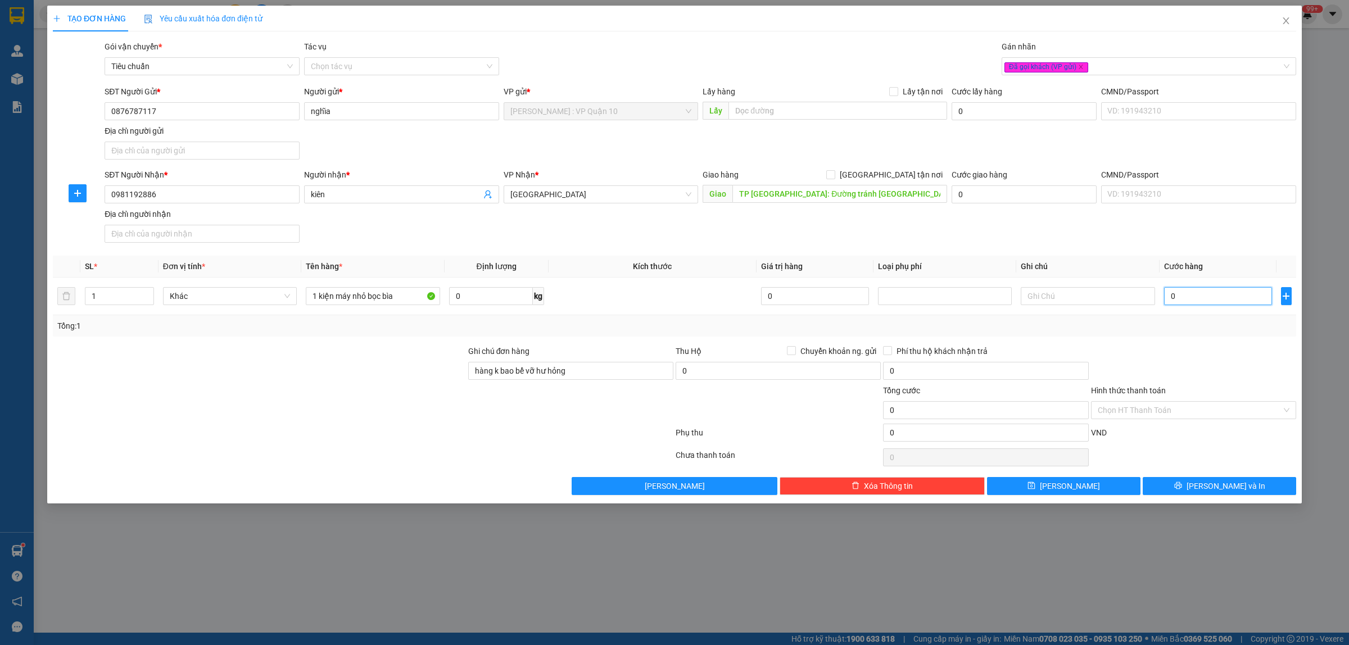
type input "80"
type input "800"
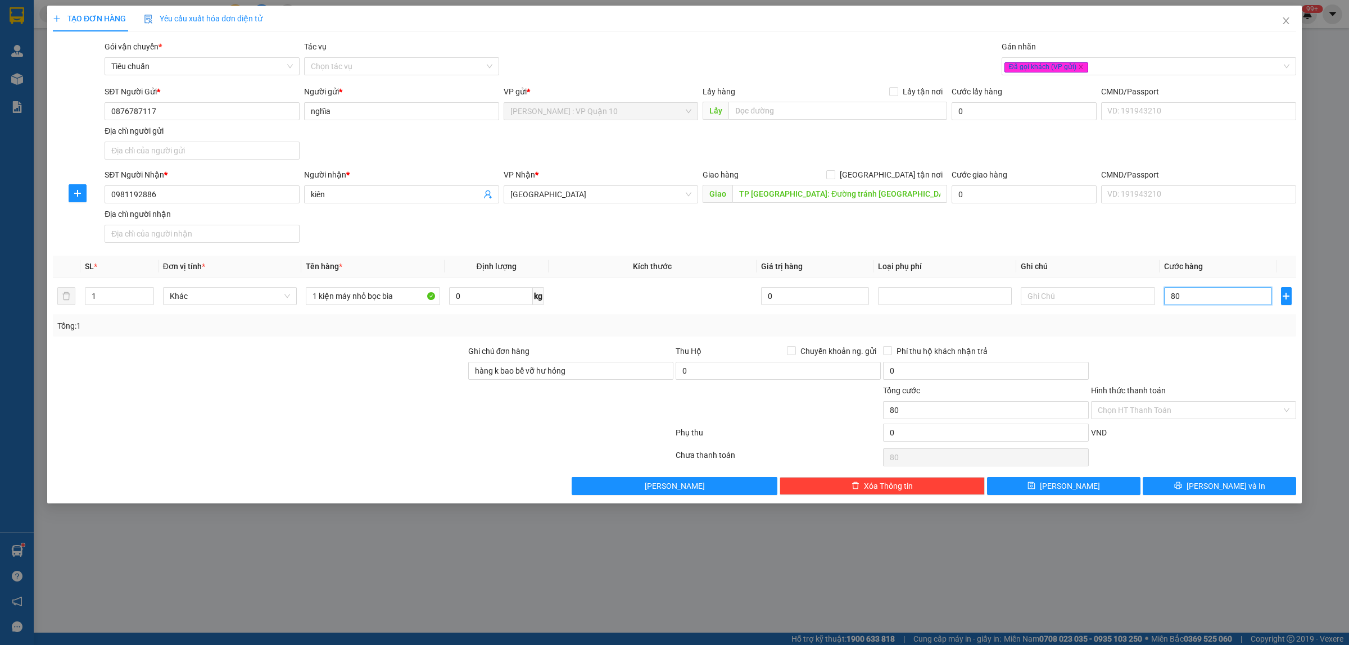
type input "800"
type input "8.000"
type input "80.000"
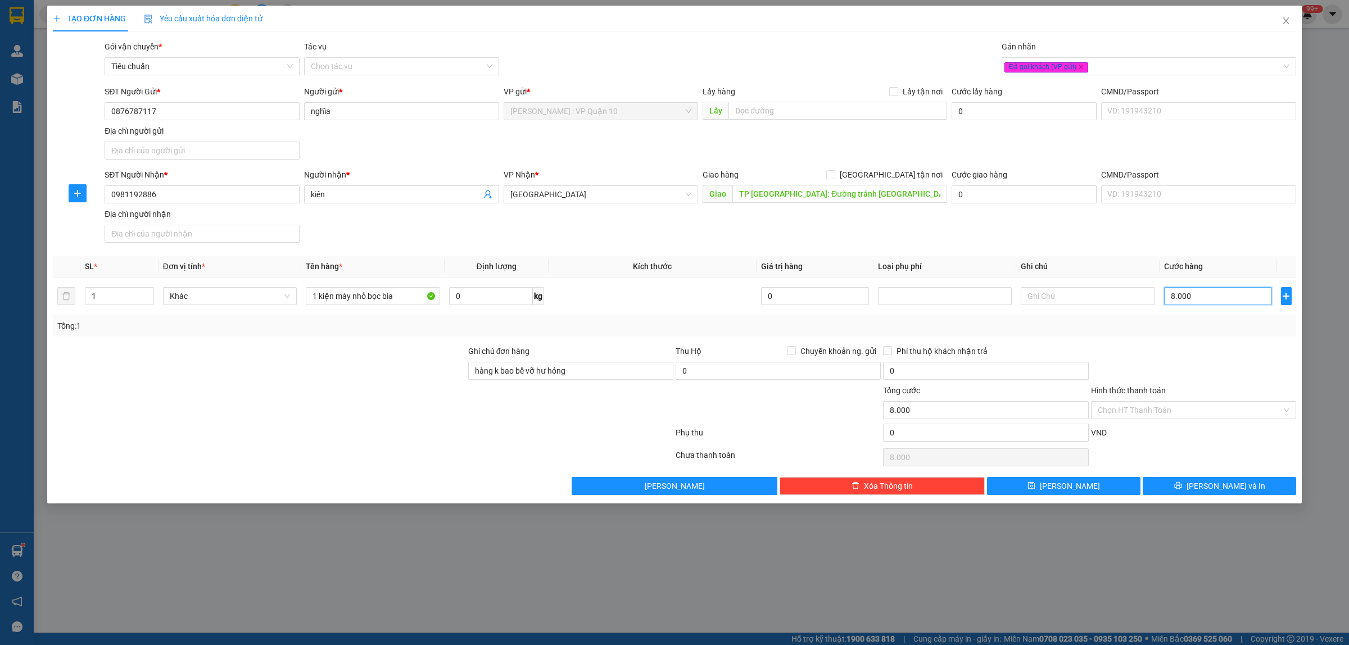
type input "80.000"
type input "800.000"
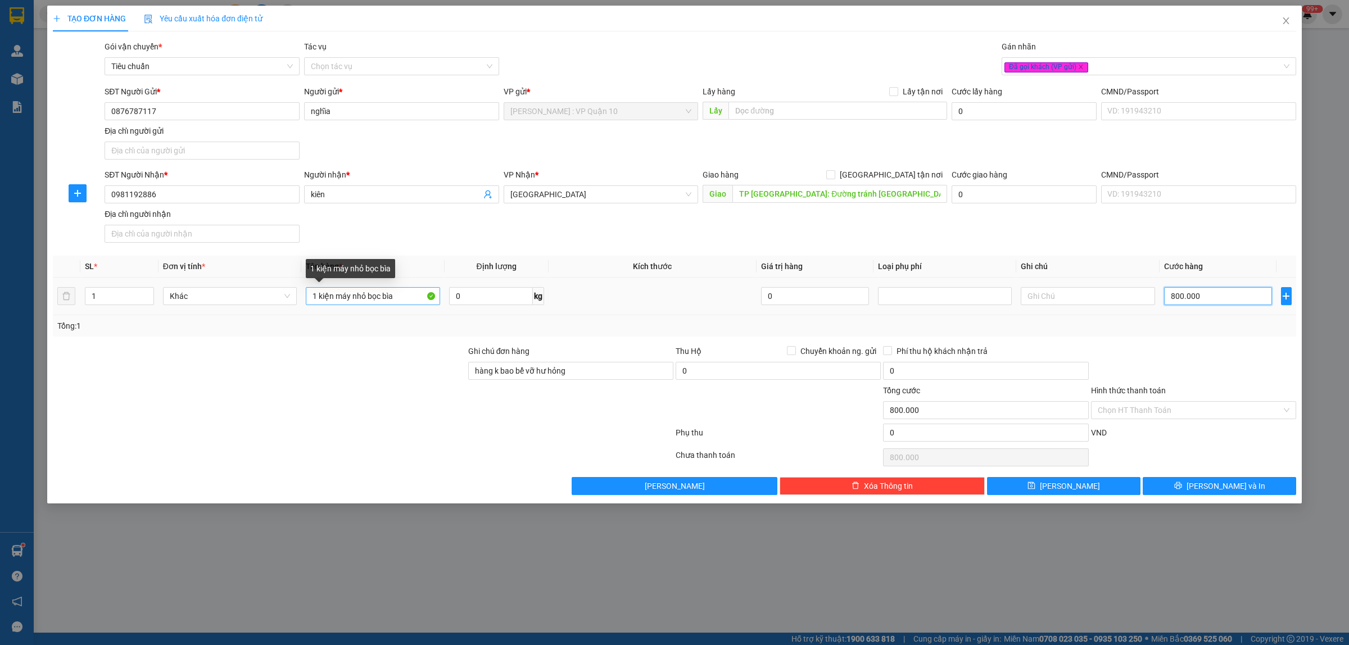
type input "800.000"
click at [348, 296] on input "1 kiện máy nhỏ bọc bìa" at bounding box center [373, 296] width 134 height 18
type input "1 kiện lồng nhỏ bọc bìa"
click at [1221, 292] on input "800.000" at bounding box center [1218, 296] width 108 height 18
type input "0"
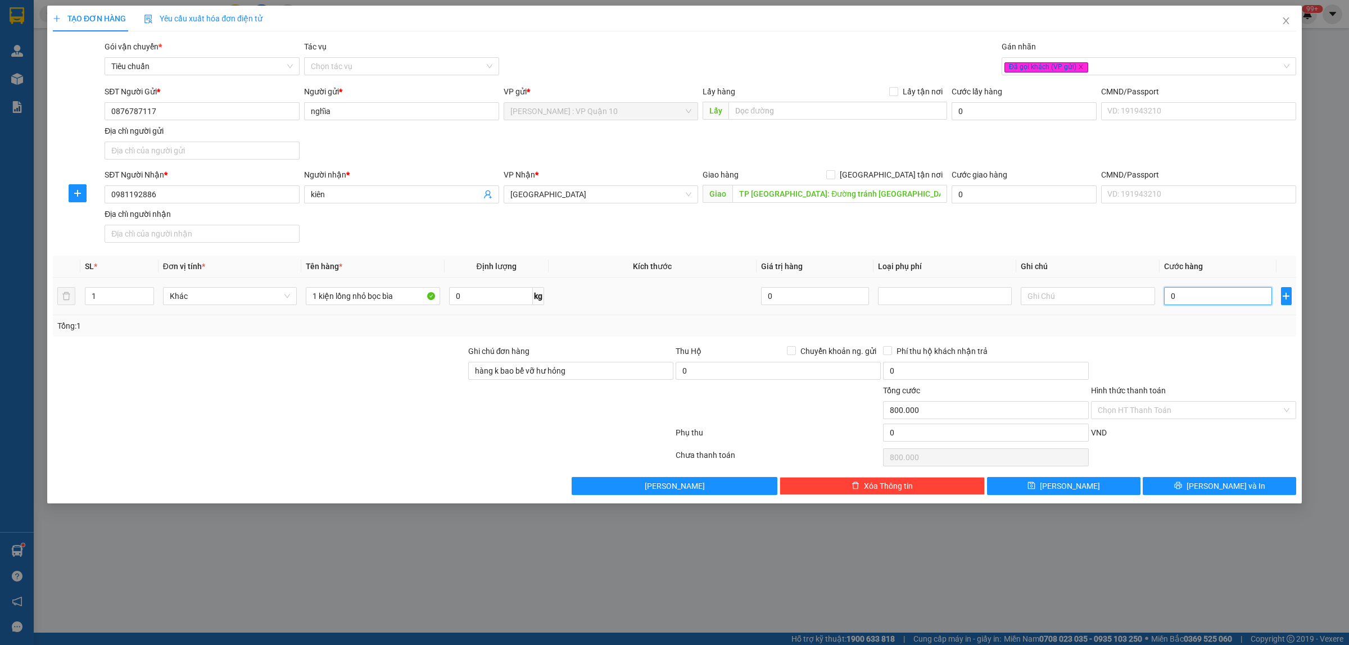
type input "0"
type input "90"
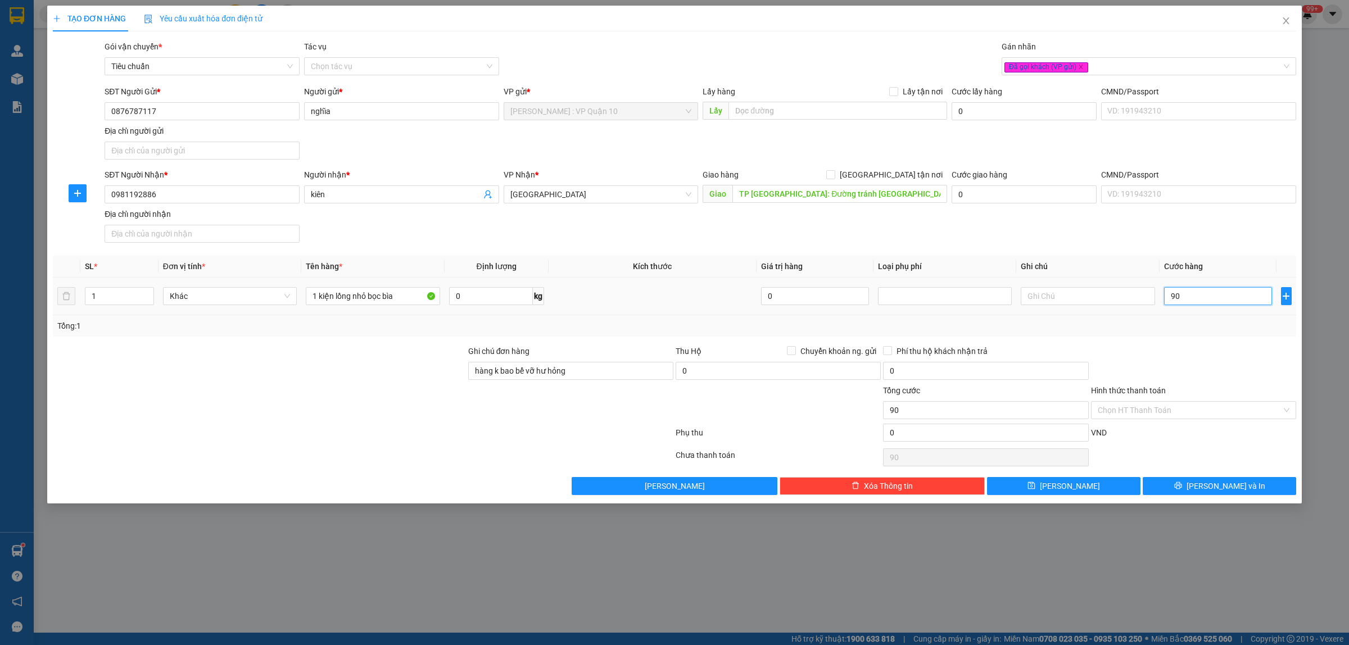
type input "900"
type input "9.000"
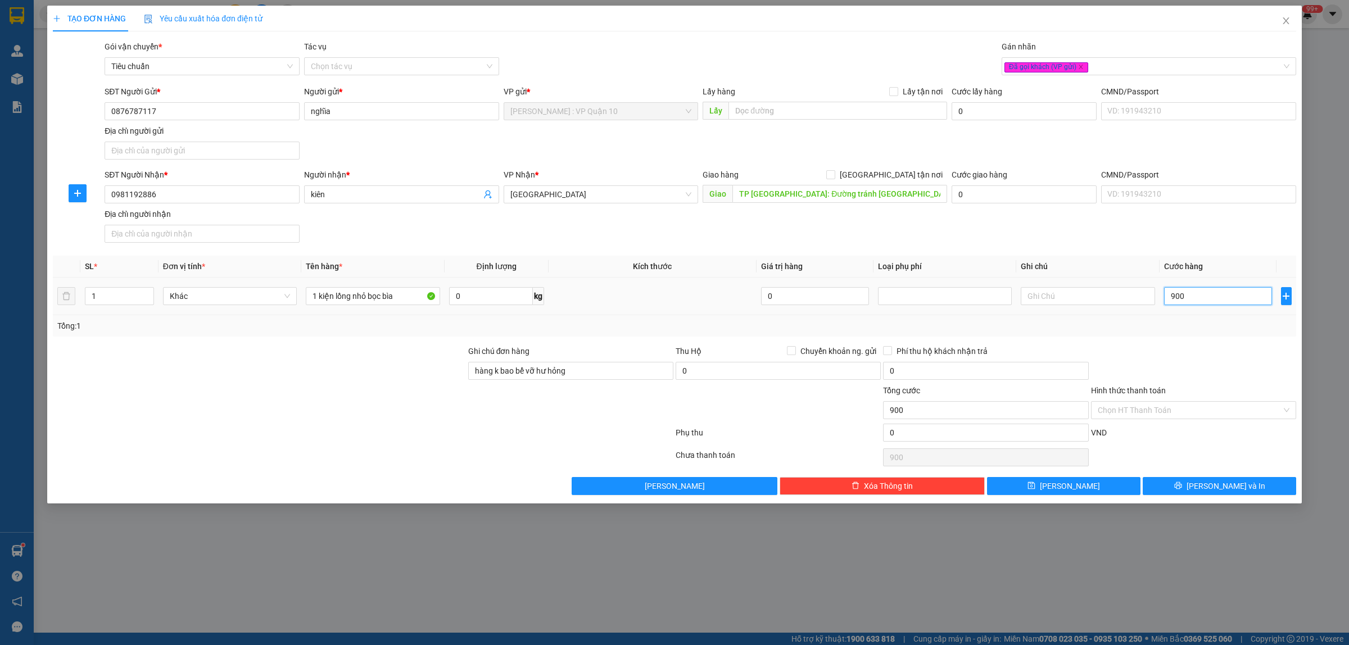
type input "9.000"
type input "90.000"
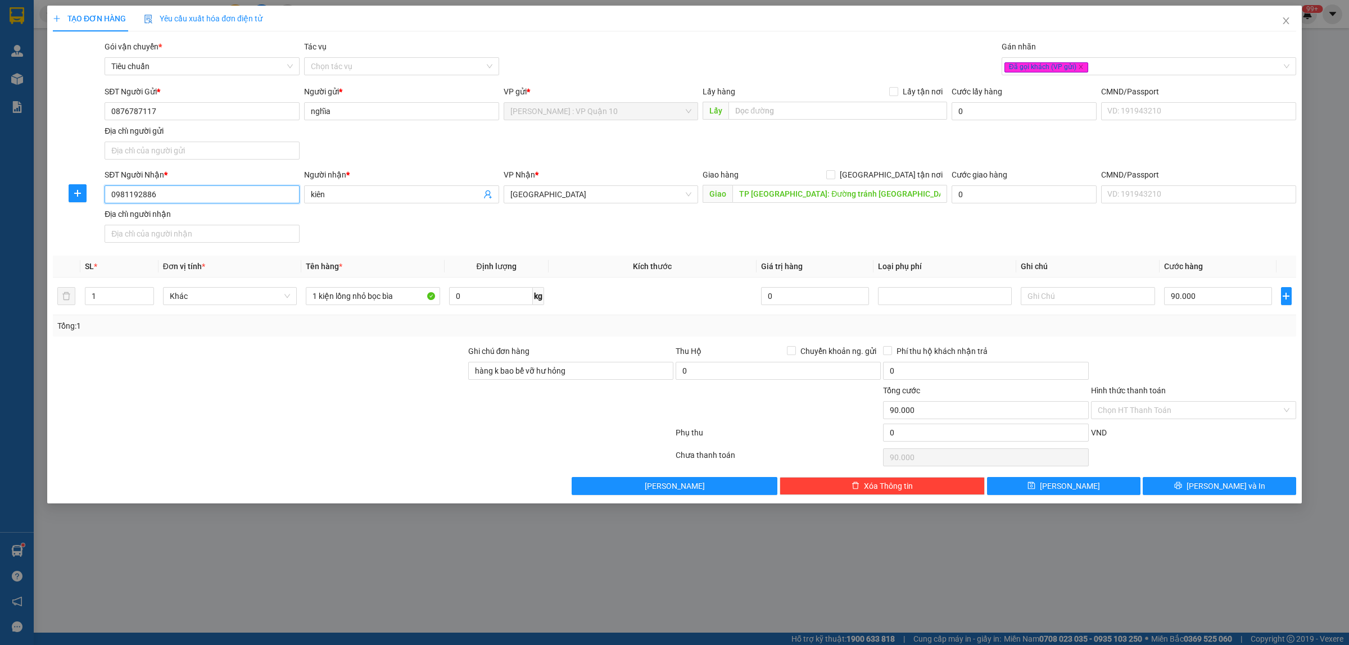
click at [216, 191] on input "0981192886" at bounding box center [202, 194] width 195 height 18
click at [279, 403] on div at bounding box center [259, 403] width 415 height 39
click at [1229, 484] on span "Lưu và In" at bounding box center [1225, 486] width 79 height 12
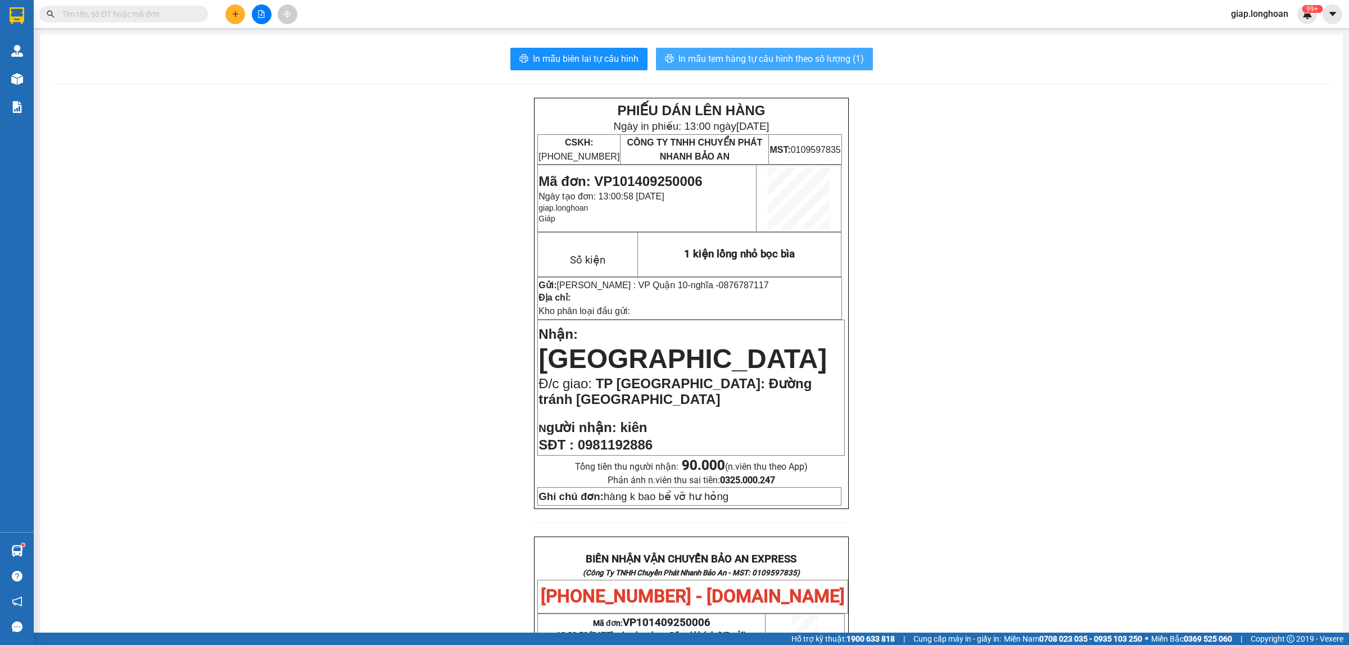
click at [729, 56] on span "In mẫu tem hàng tự cấu hình theo số lượng (1)" at bounding box center [770, 59] width 185 height 14
